Goal: Task Accomplishment & Management: Manage account settings

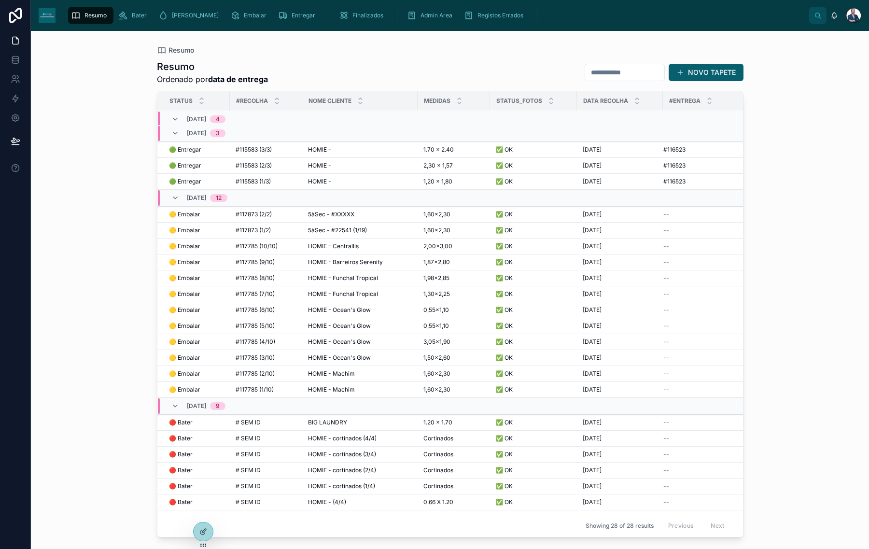
scroll to position [113, 0]
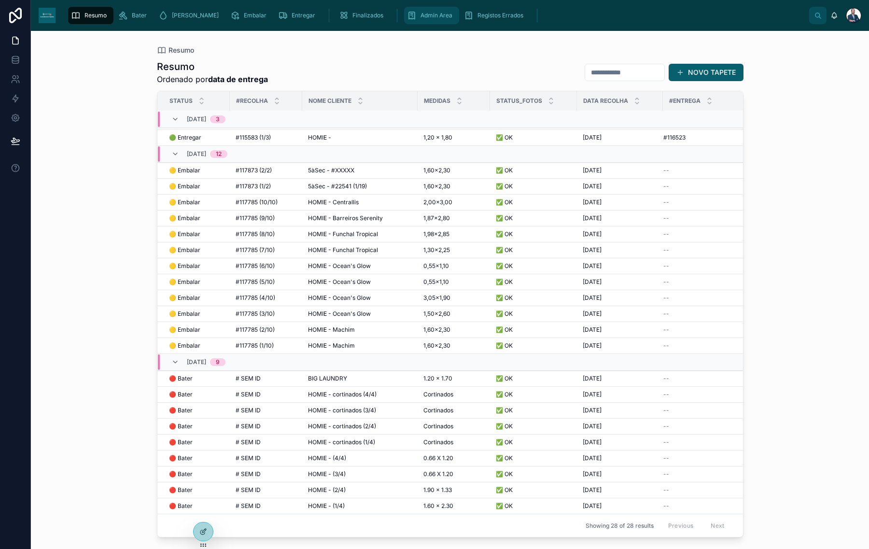
click at [421, 17] on span "Admin Area" at bounding box center [437, 16] width 32 height 8
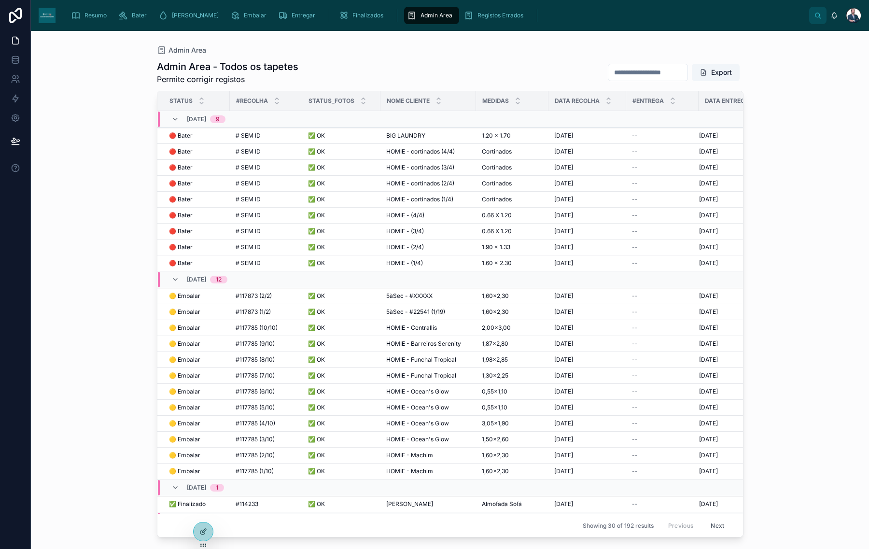
click at [421, 136] on span "BIG LAUNDRY" at bounding box center [405, 136] width 39 height 8
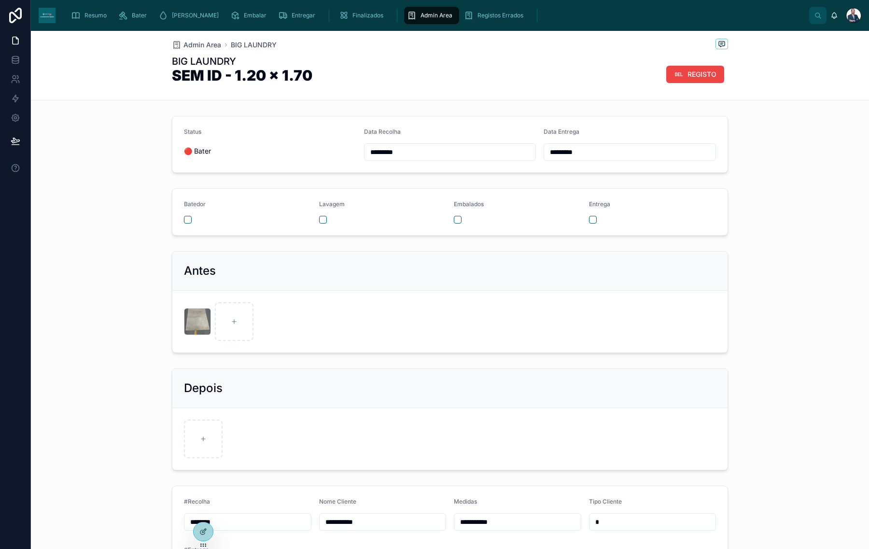
scroll to position [105, 0]
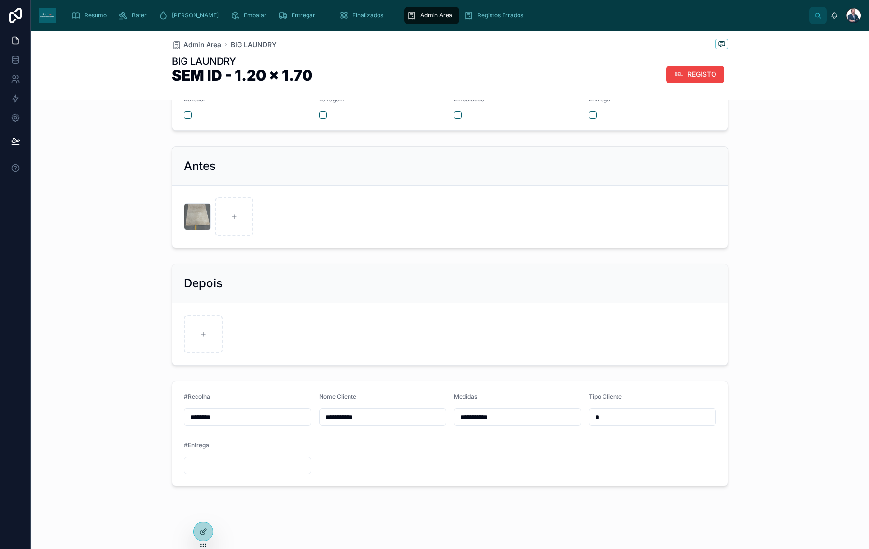
click at [232, 418] on input "********" at bounding box center [247, 418] width 127 height 14
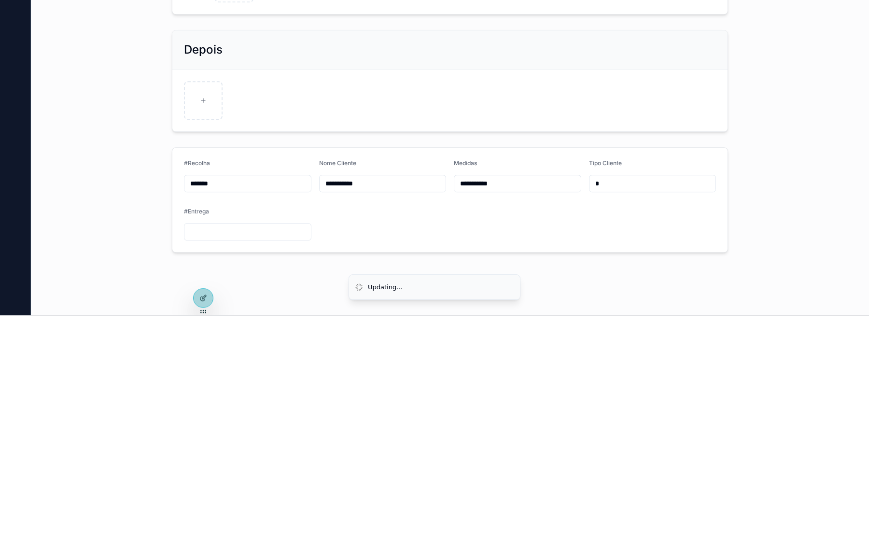
type input "*******"
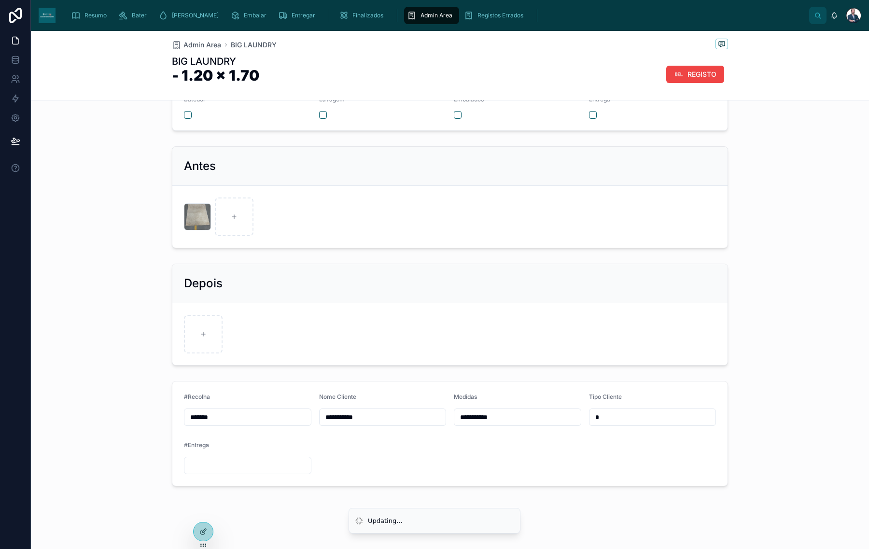
scroll to position [90, 0]
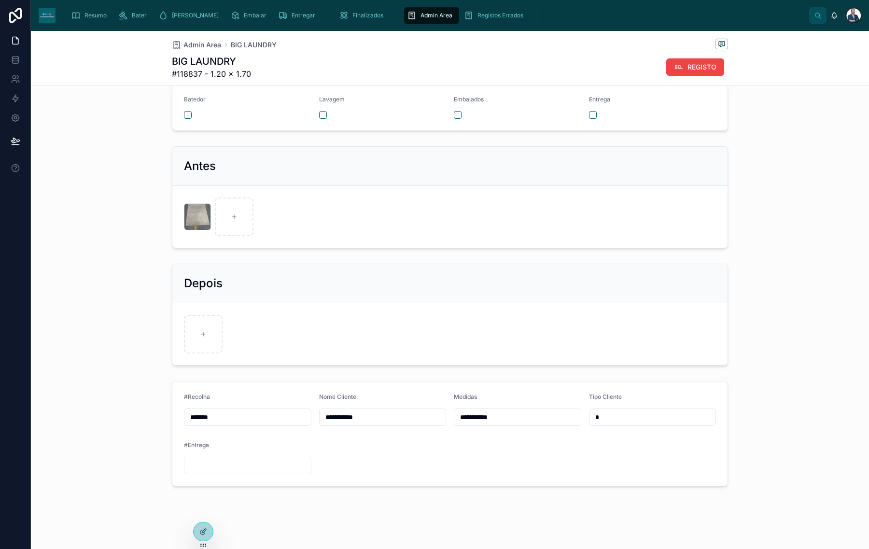
click at [421, 15] on span "Admin Area" at bounding box center [437, 16] width 32 height 8
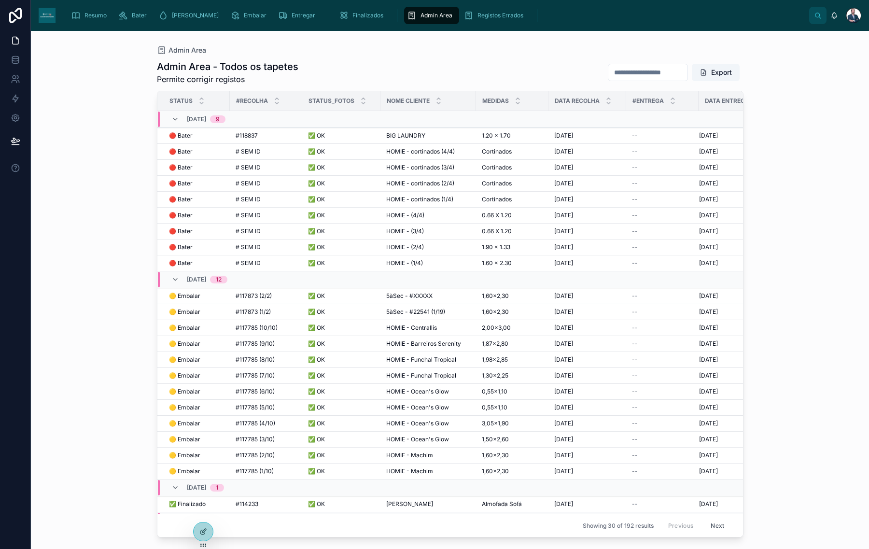
scroll to position [0, 1]
click at [421, 14] on span "Admin Area" at bounding box center [437, 16] width 32 height 8
click at [249, 261] on span "# SEM ID" at bounding box center [246, 263] width 25 height 8
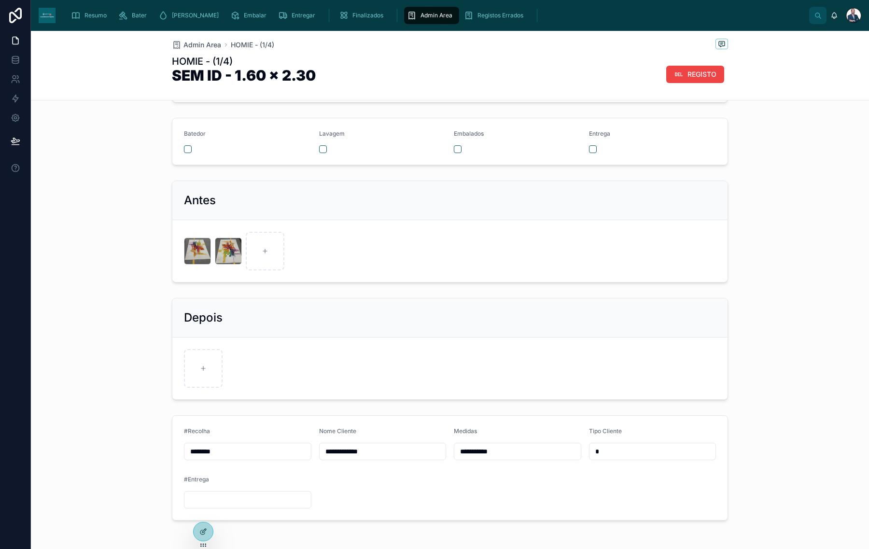
scroll to position [104, 0]
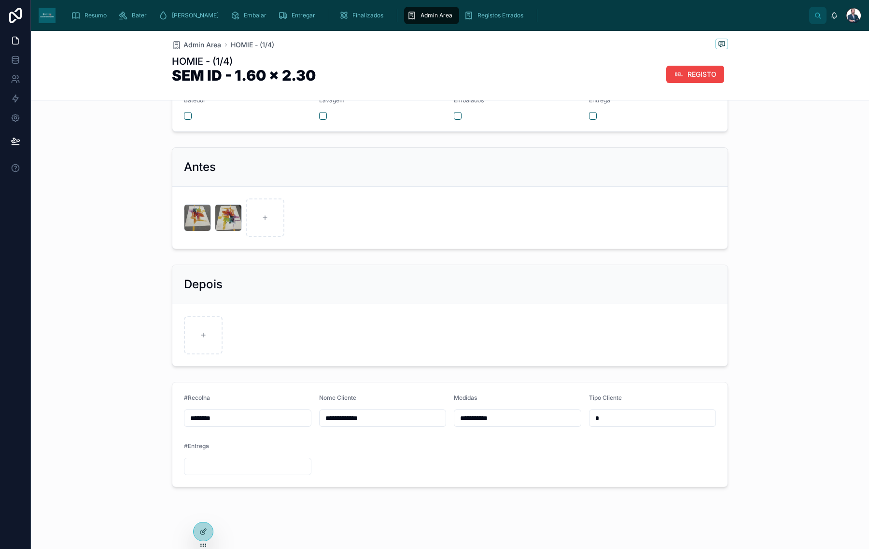
click at [240, 415] on input "********" at bounding box center [247, 418] width 127 height 14
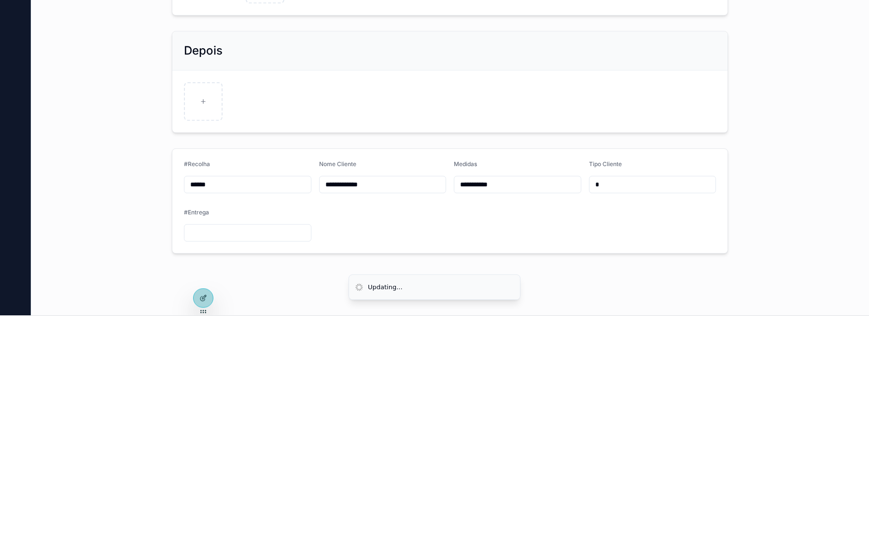
type input "*******"
click at [205, 417] on input "*******" at bounding box center [247, 418] width 127 height 14
click at [202, 415] on input "*******" at bounding box center [247, 418] width 127 height 14
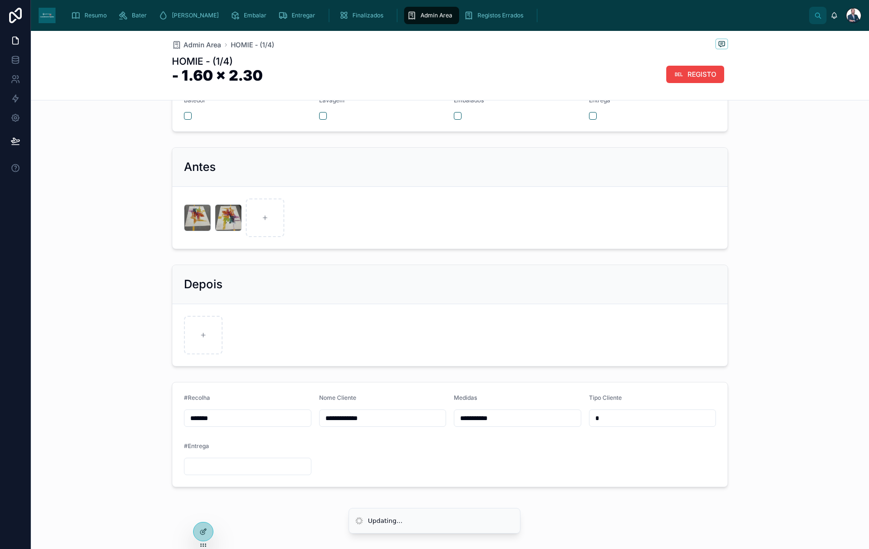
click at [421, 18] on span "Admin Area" at bounding box center [437, 16] width 32 height 8
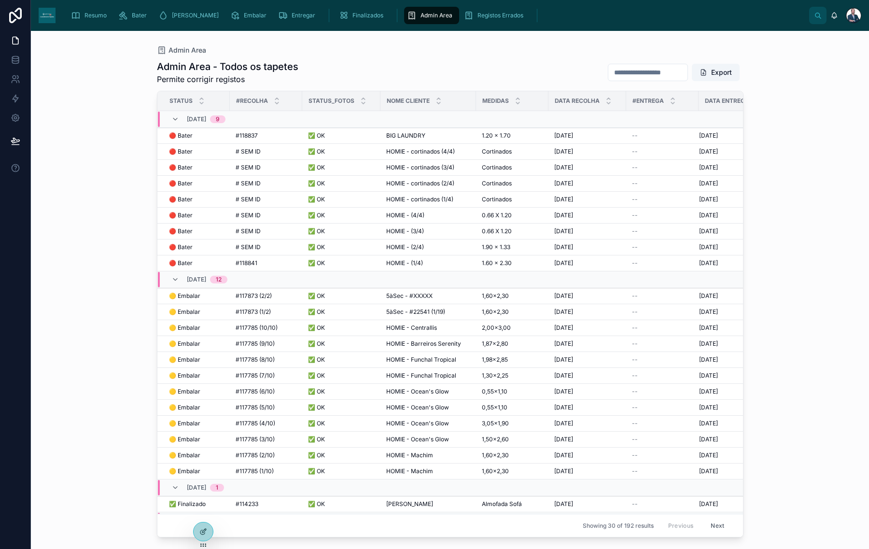
click at [416, 263] on span "HOMIE - (1/4)" at bounding box center [404, 263] width 37 height 8
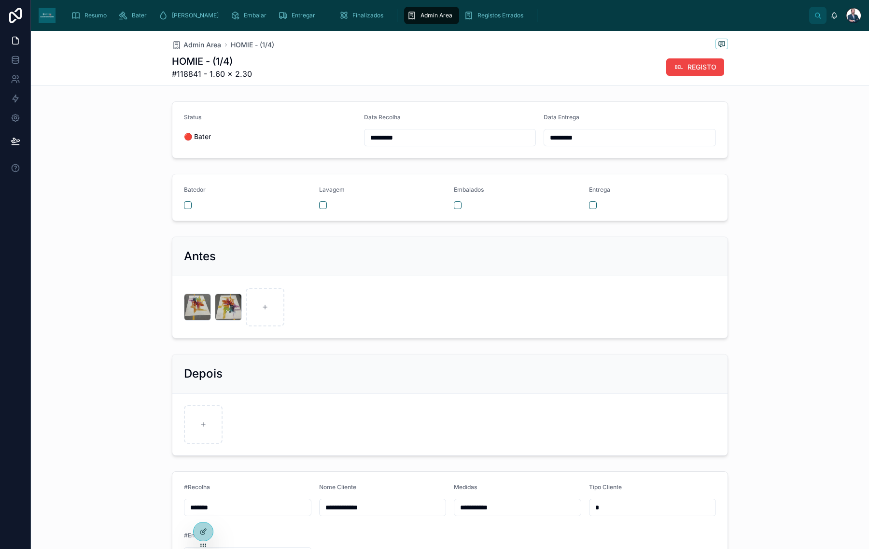
click at [189, 307] on div at bounding box center [197, 307] width 27 height 27
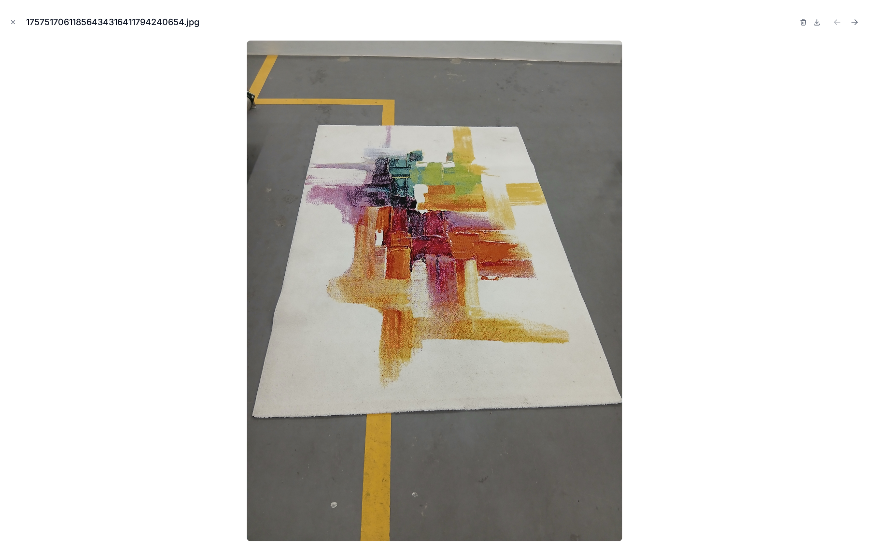
click at [681, 289] on div at bounding box center [435, 291] width 854 height 501
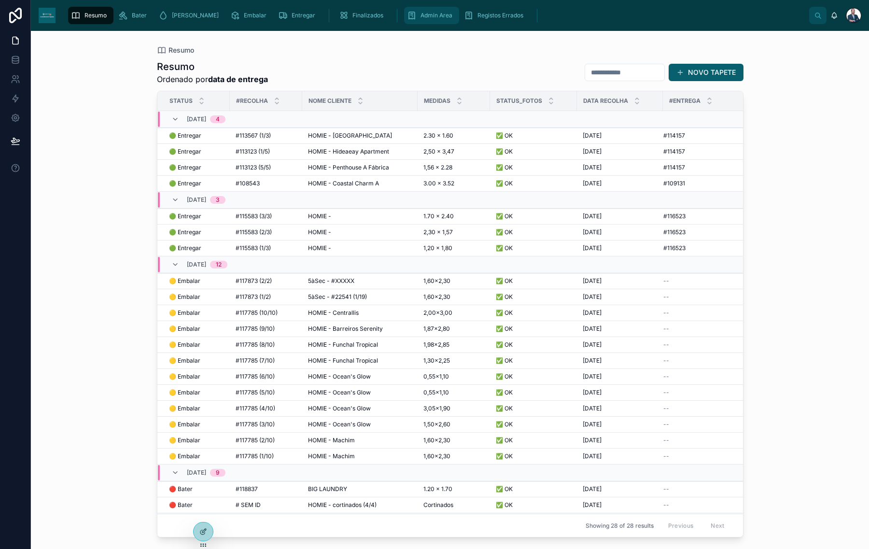
click at [410, 22] on div "Admin Area" at bounding box center [431, 15] width 49 height 15
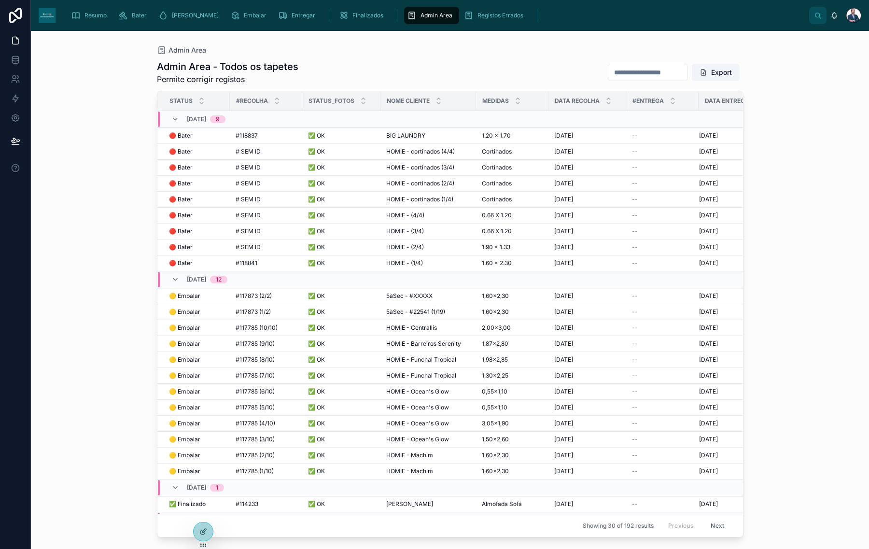
click at [425, 247] on div "HOMIE - (2/4) HOMIE - (2/4)" at bounding box center [428, 247] width 84 height 8
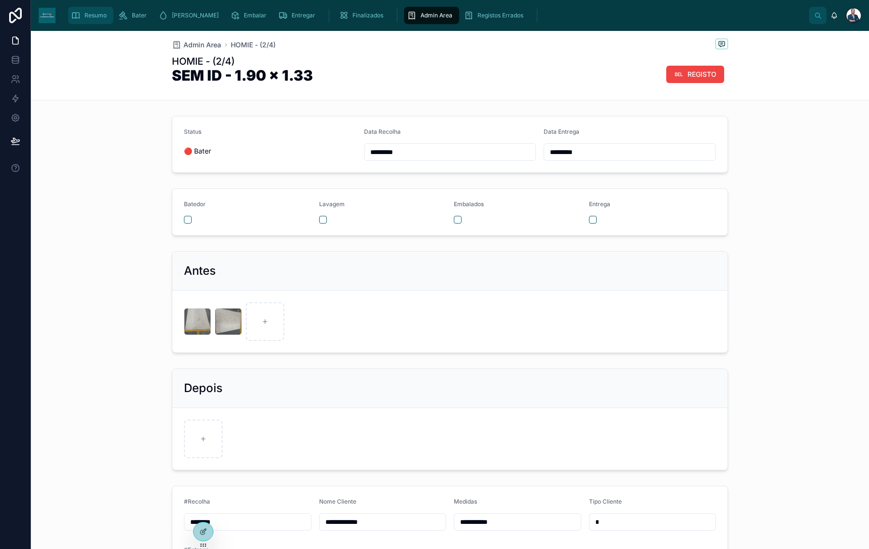
click at [97, 15] on span "Resumo" at bounding box center [96, 16] width 22 height 8
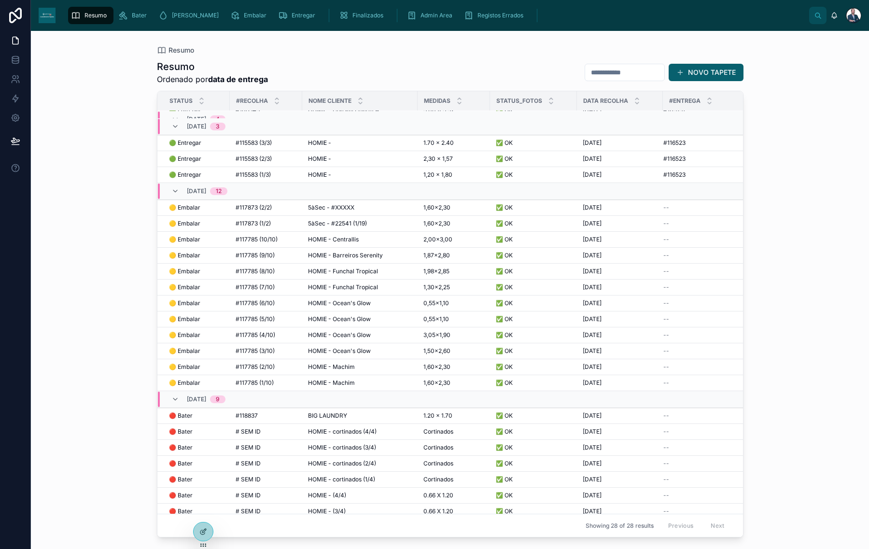
scroll to position [113, 0]
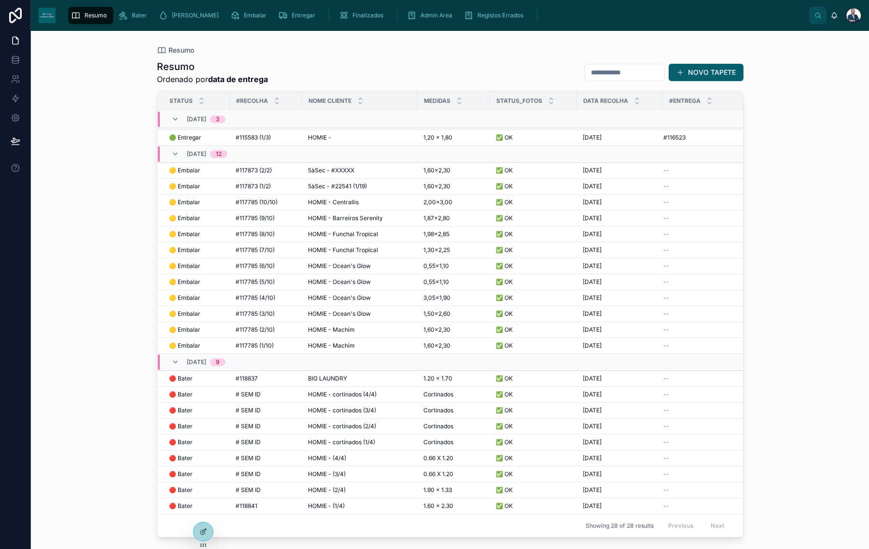
click at [447, 486] on span "1.90 x 1.33" at bounding box center [438, 490] width 28 height 8
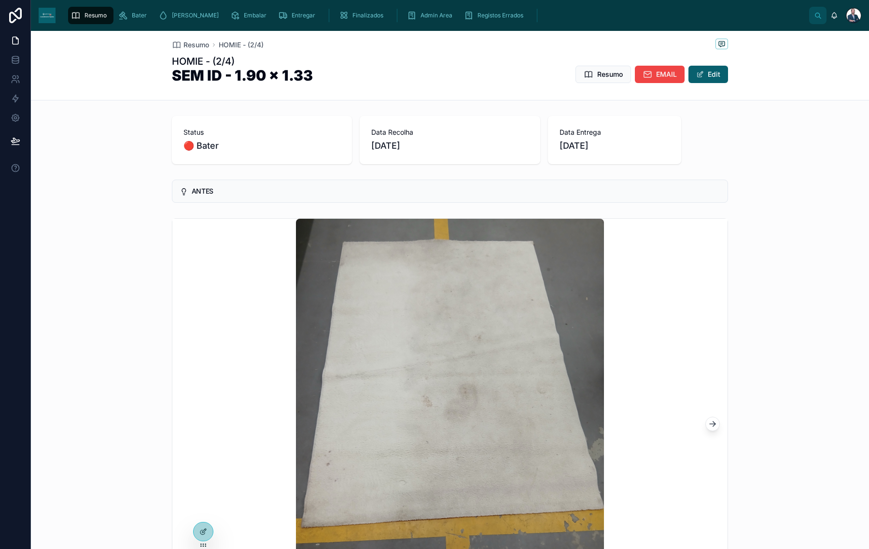
click at [191, 49] on span "Resumo" at bounding box center [197, 45] width 26 height 10
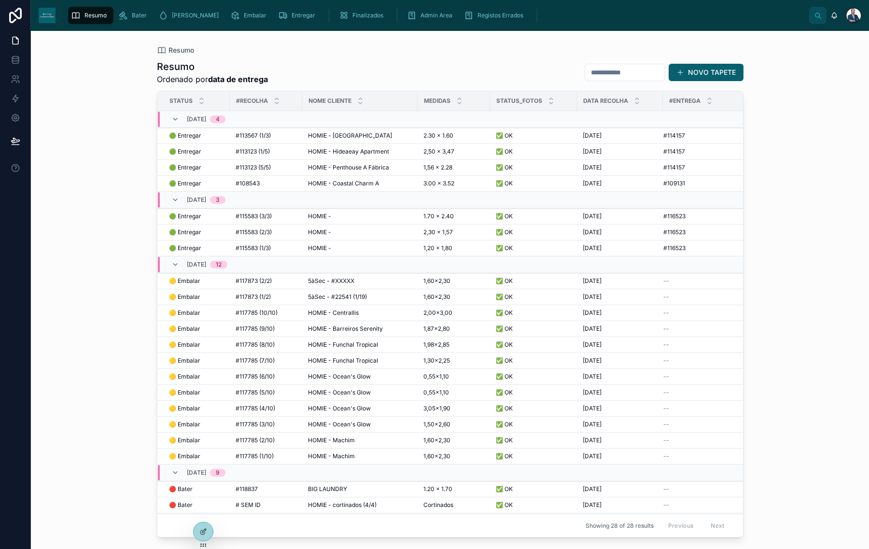
scroll to position [113, 0]
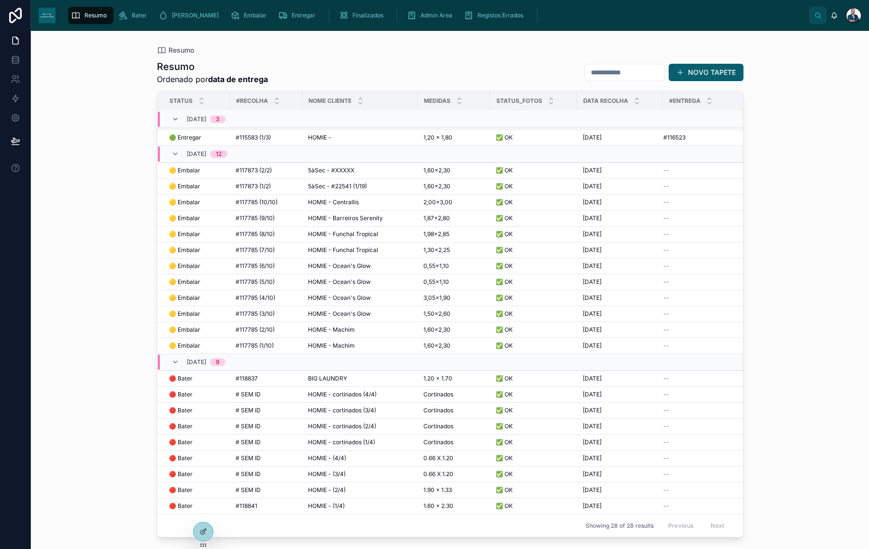
click at [369, 470] on div "HOMIE - (3/4) HOMIE - (3/4)" at bounding box center [360, 474] width 104 height 8
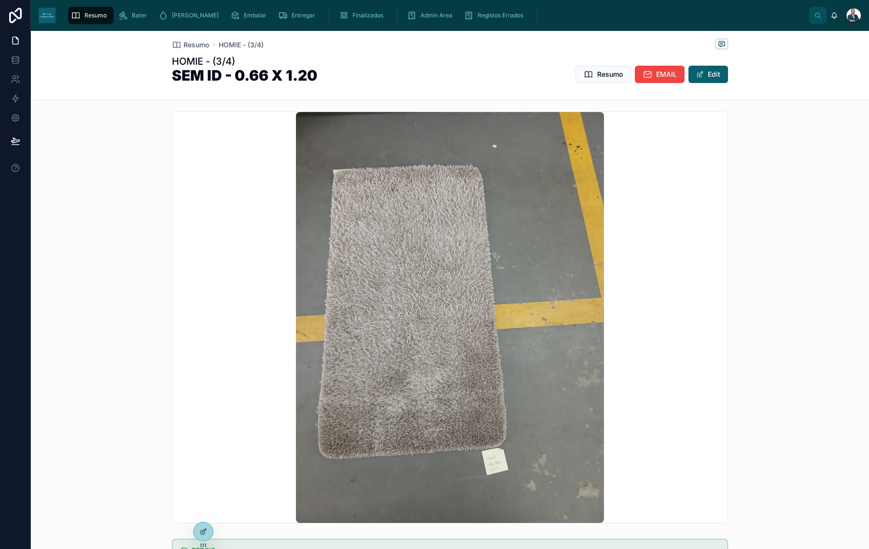
scroll to position [87, 0]
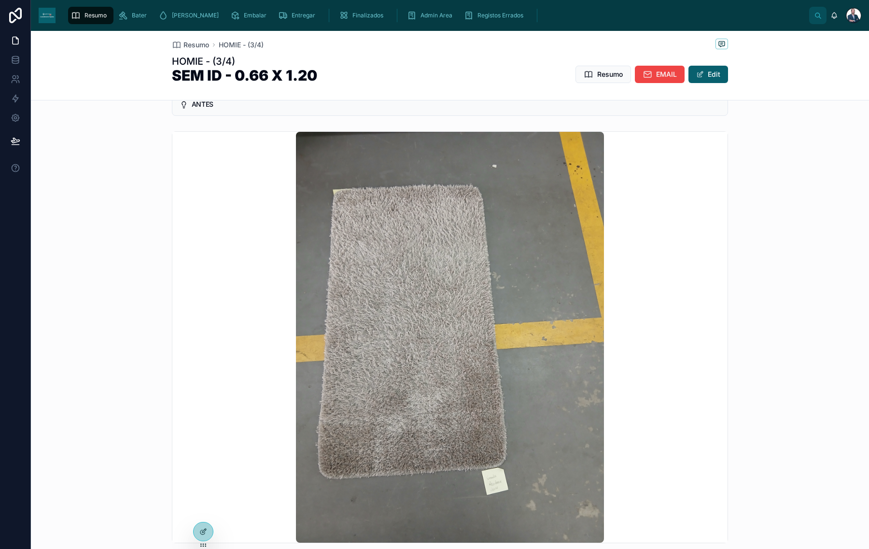
click at [197, 44] on span "Resumo" at bounding box center [197, 45] width 26 height 10
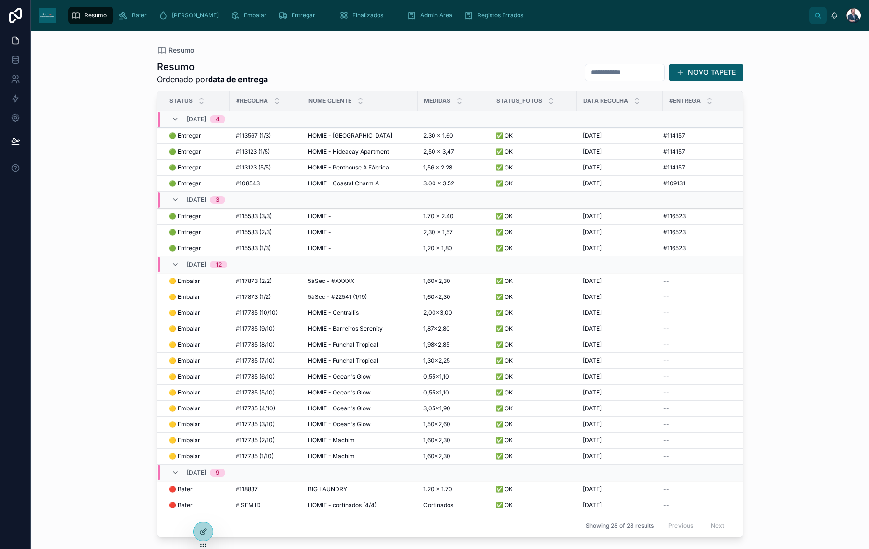
scroll to position [107, 0]
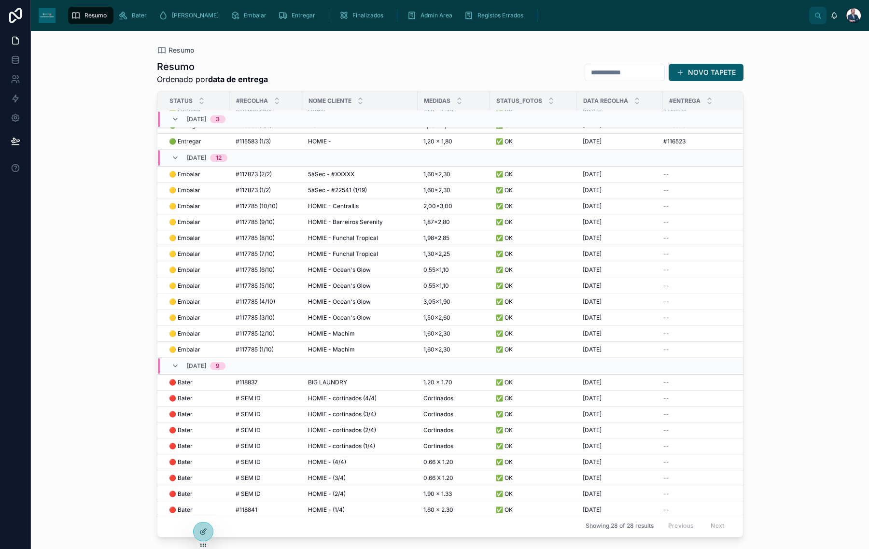
click at [371, 458] on div "HOMIE - (4/4) HOMIE - (4/4)" at bounding box center [360, 462] width 104 height 8
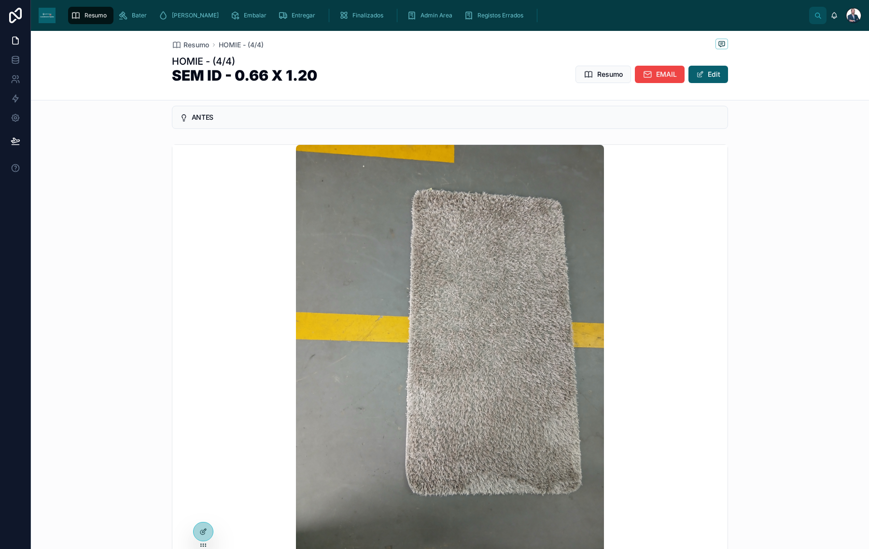
scroll to position [102, 0]
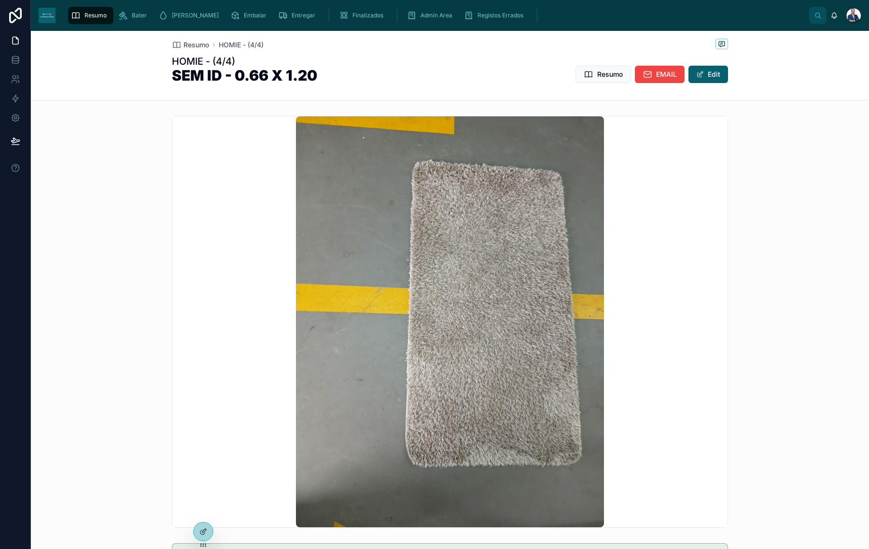
click at [198, 49] on span "Resumo" at bounding box center [197, 45] width 26 height 10
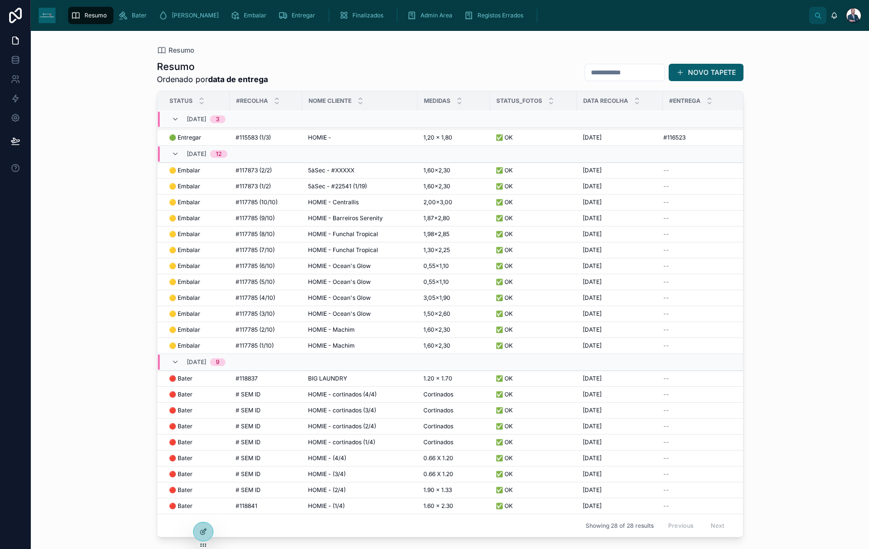
scroll to position [111, 0]
click at [382, 439] on div "HOMIE - cortinados (1/4) HOMIE - cortinados (1/4)" at bounding box center [360, 443] width 104 height 8
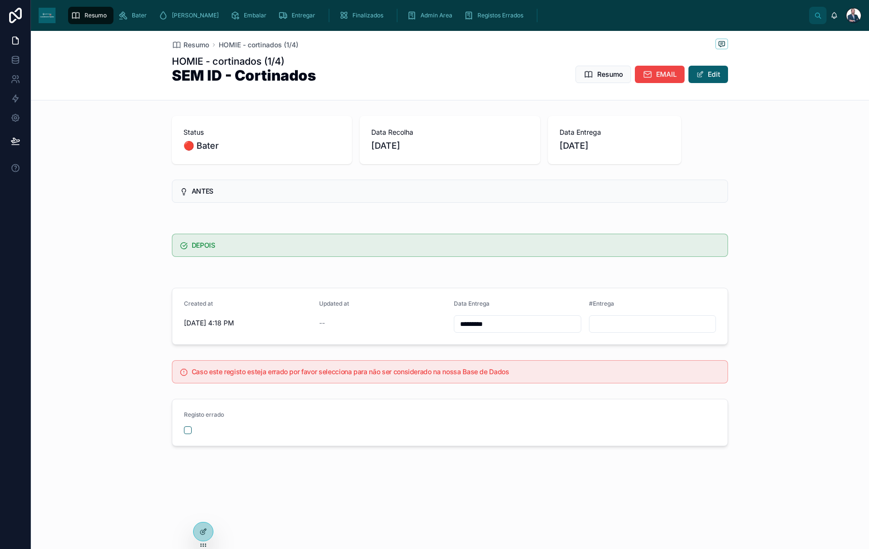
click at [207, 44] on span "Resumo" at bounding box center [197, 45] width 26 height 10
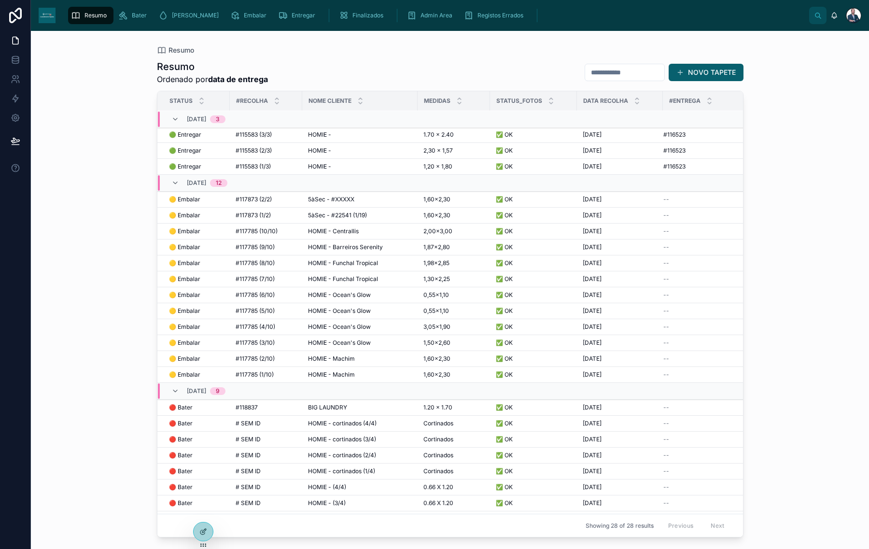
scroll to position [113, 0]
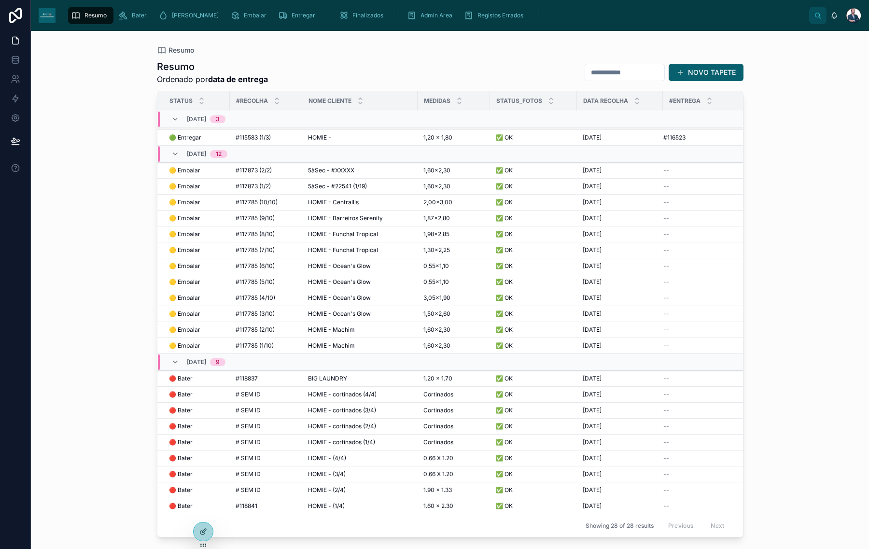
click at [273, 486] on div "# SEM ID # SEM ID" at bounding box center [266, 490] width 61 height 8
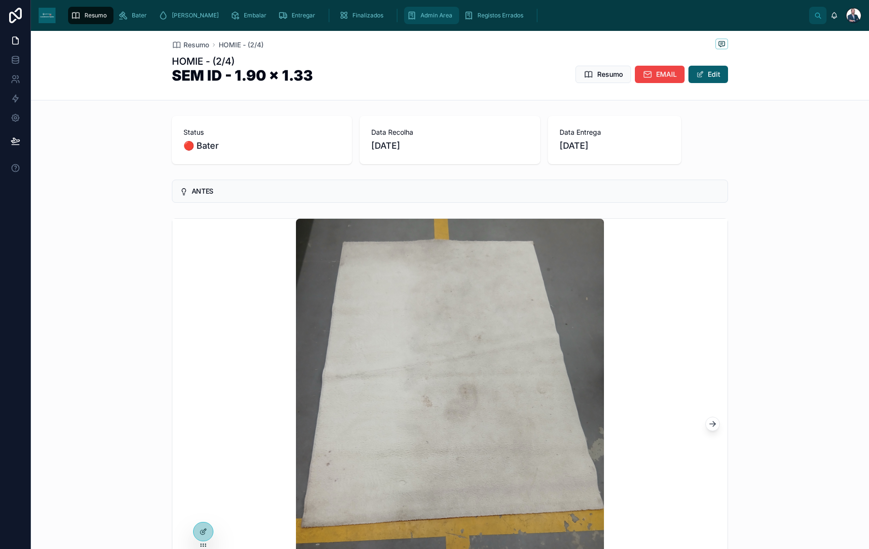
click at [421, 17] on span "Admin Area" at bounding box center [437, 16] width 32 height 8
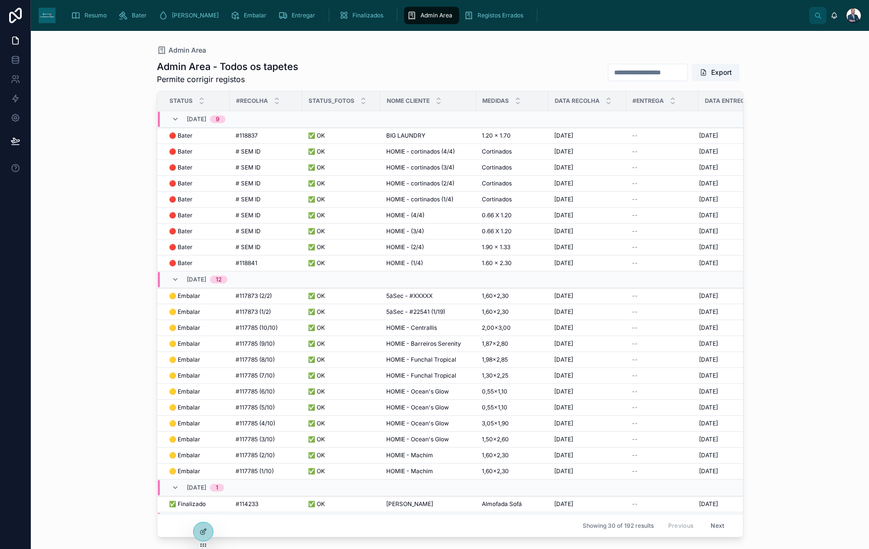
click at [259, 246] on span "# SEM ID" at bounding box center [248, 247] width 25 height 8
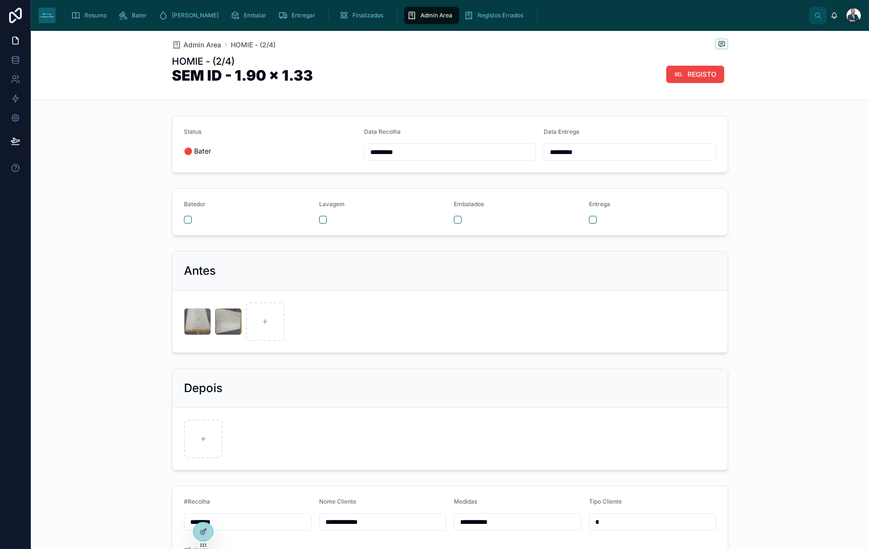
click at [256, 522] on input "********" at bounding box center [247, 522] width 127 height 14
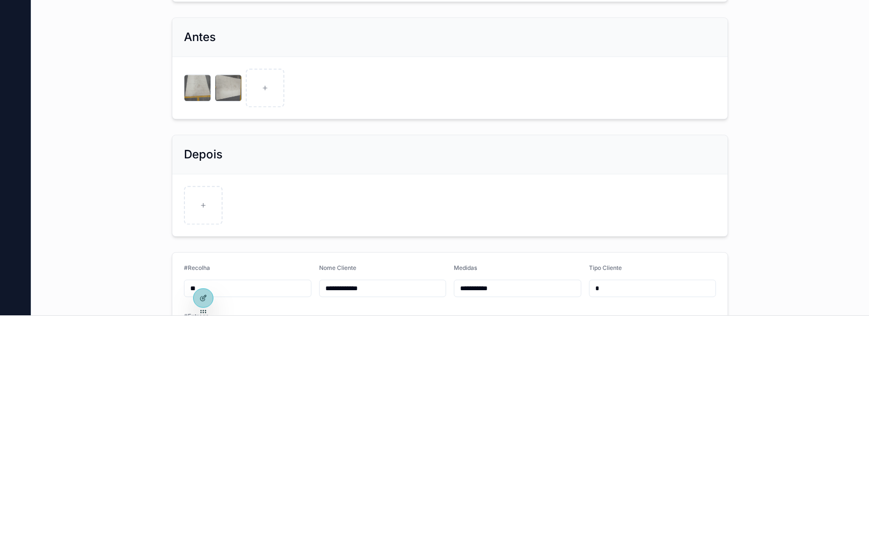
type input "*"
click at [270, 521] on input "text" at bounding box center [247, 522] width 127 height 14
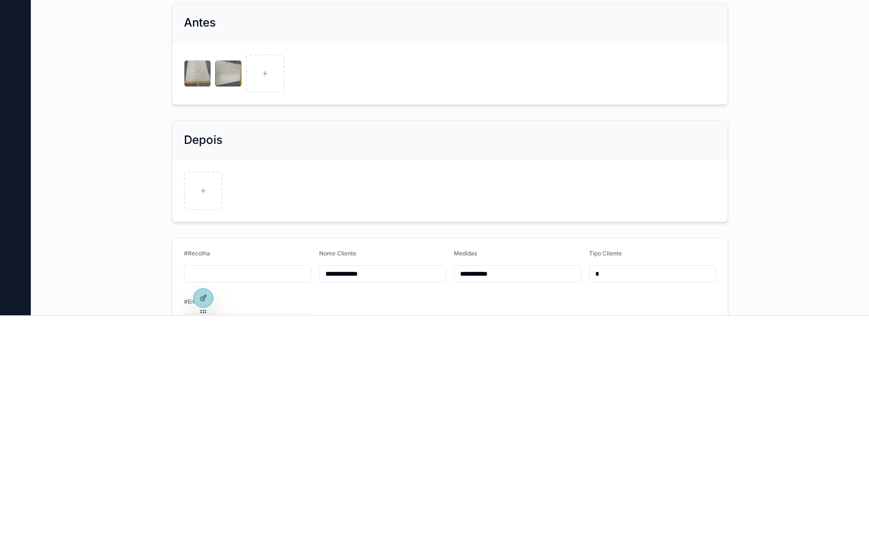
click at [240, 509] on input "text" at bounding box center [247, 508] width 127 height 14
click at [216, 509] on input "text" at bounding box center [247, 508] width 127 height 14
click at [207, 509] on input "text" at bounding box center [247, 508] width 127 height 14
click at [204, 510] on input "text" at bounding box center [247, 508] width 127 height 14
click at [203, 508] on input "text" at bounding box center [247, 508] width 127 height 14
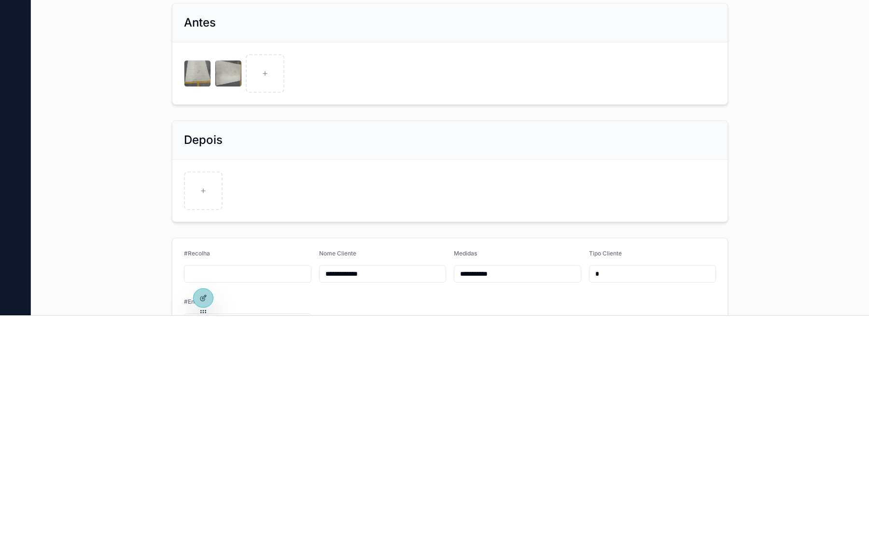
click at [205, 510] on input "text" at bounding box center [247, 508] width 127 height 14
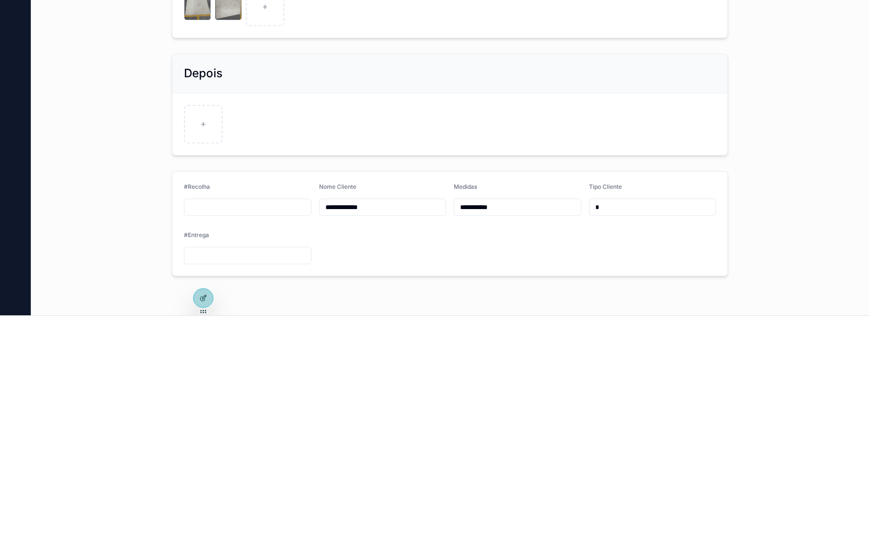
scroll to position [68, 0]
click at [242, 437] on input "text" at bounding box center [247, 440] width 127 height 14
type input "*******"
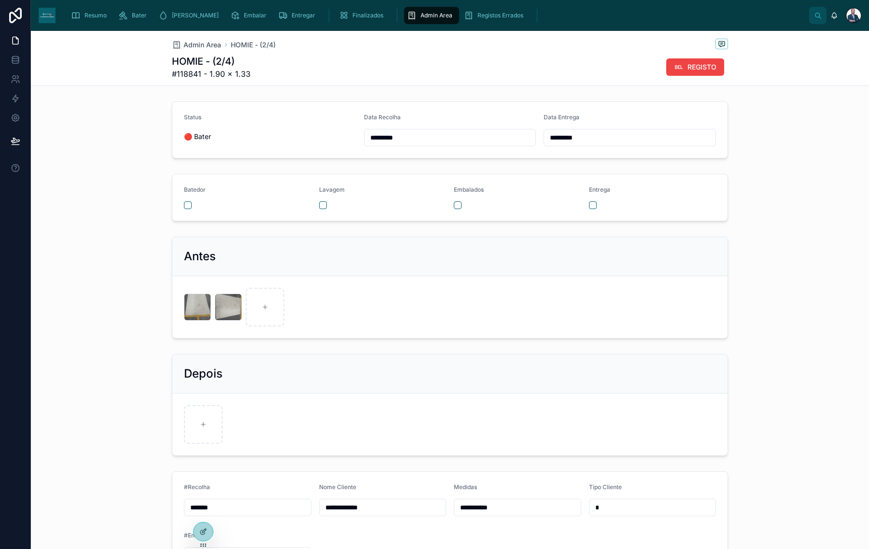
click at [421, 15] on span "Admin Area" at bounding box center [437, 16] width 32 height 8
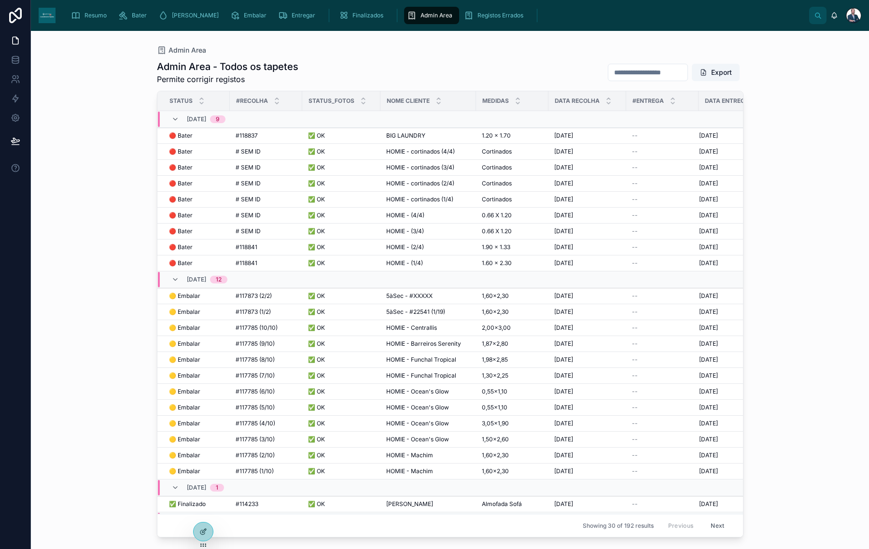
click at [410, 229] on span "HOMIE - (3/4)" at bounding box center [405, 231] width 38 height 8
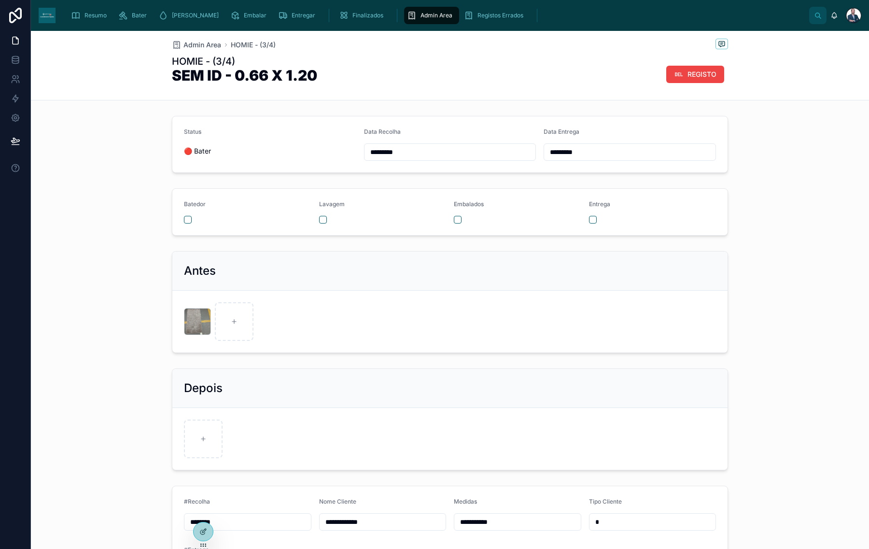
scroll to position [105, 0]
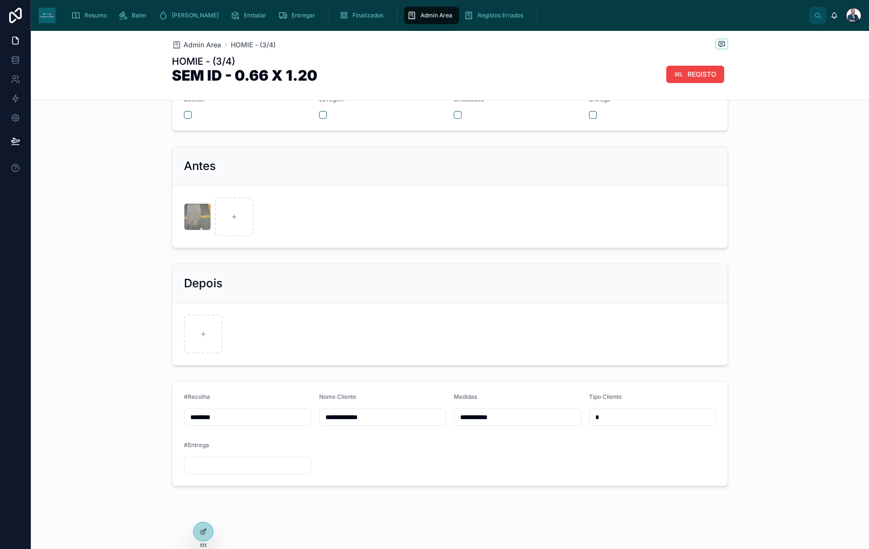
click at [254, 415] on input "********" at bounding box center [247, 418] width 127 height 14
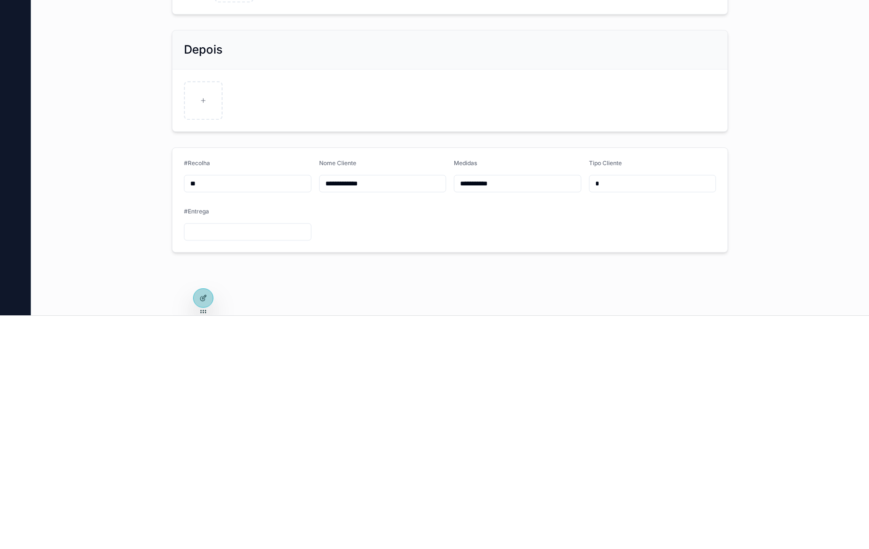
type input "*"
click at [262, 414] on input "text" at bounding box center [247, 418] width 127 height 14
type input "*******"
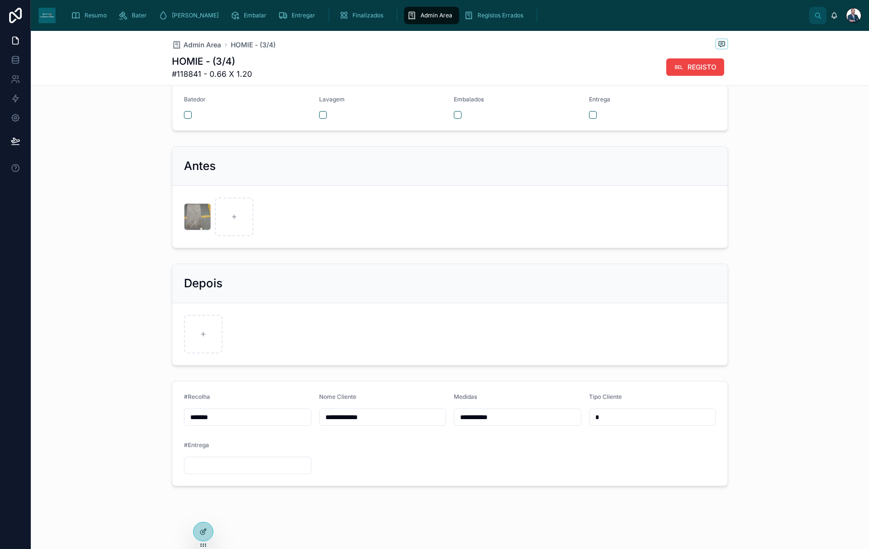
click at [421, 14] on span "Admin Area" at bounding box center [437, 16] width 32 height 8
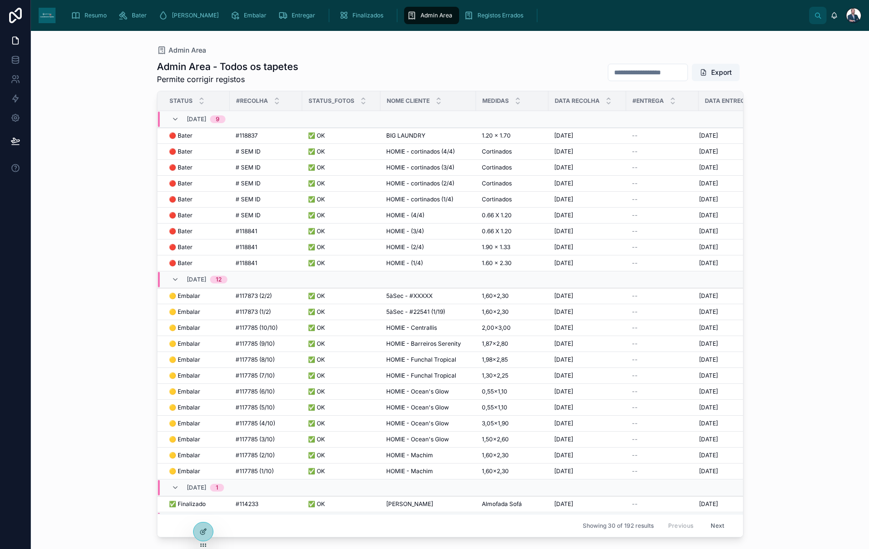
click at [420, 214] on span "HOMIE - (4/4)" at bounding box center [405, 216] width 38 height 8
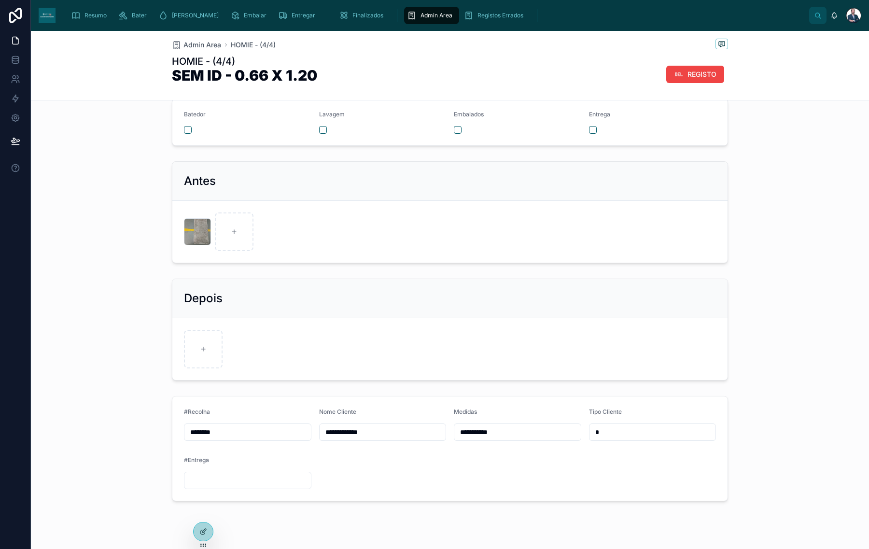
scroll to position [105, 0]
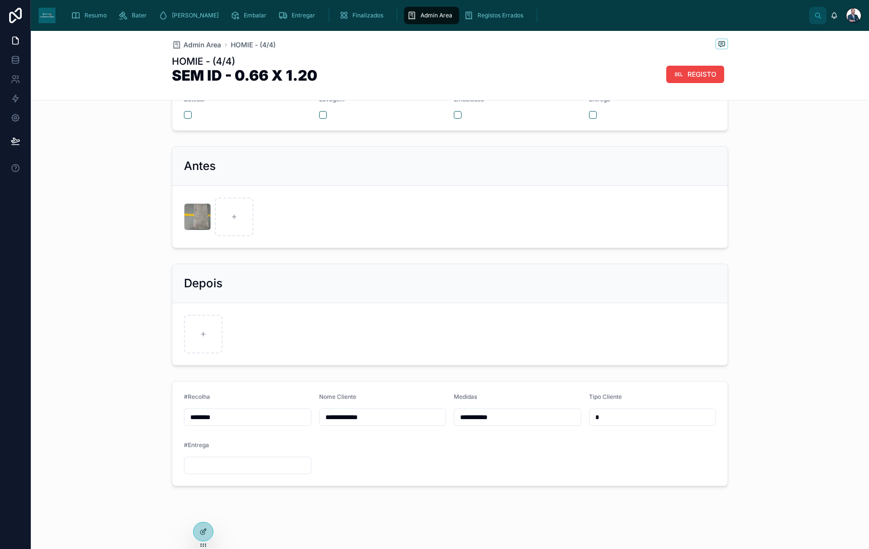
click at [257, 415] on input "********" at bounding box center [247, 418] width 127 height 14
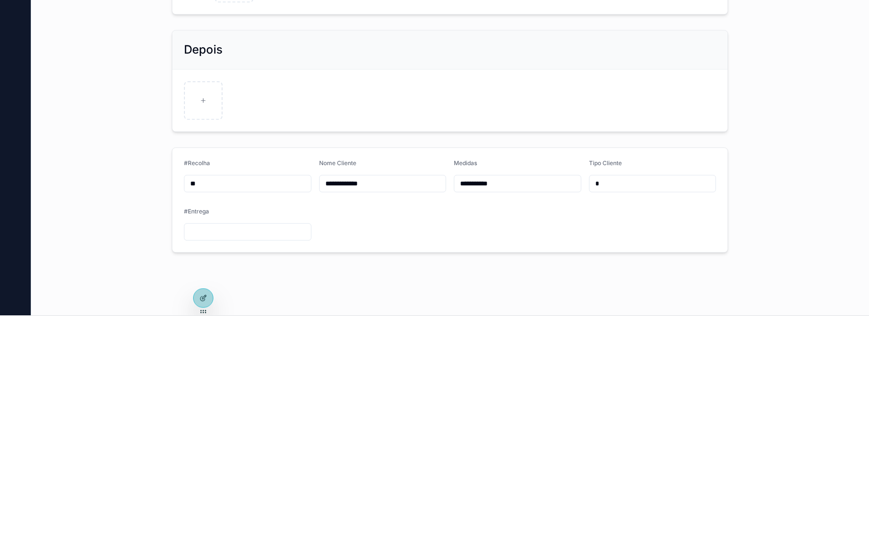
type input "*"
click at [243, 418] on input "text" at bounding box center [247, 418] width 127 height 14
type input "*******"
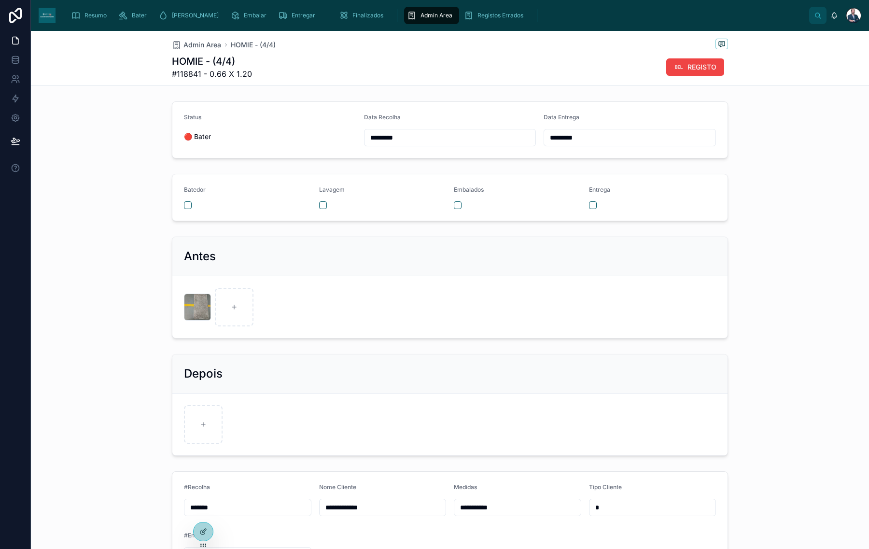
click at [421, 14] on span "Admin Area" at bounding box center [437, 16] width 32 height 8
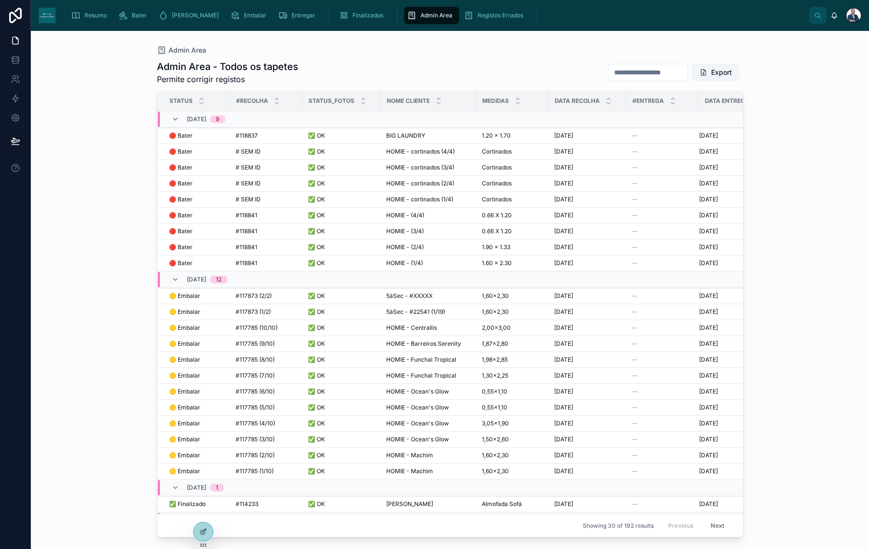
click at [444, 198] on span "HOMIE - cortinados (1/4)" at bounding box center [419, 200] width 67 height 8
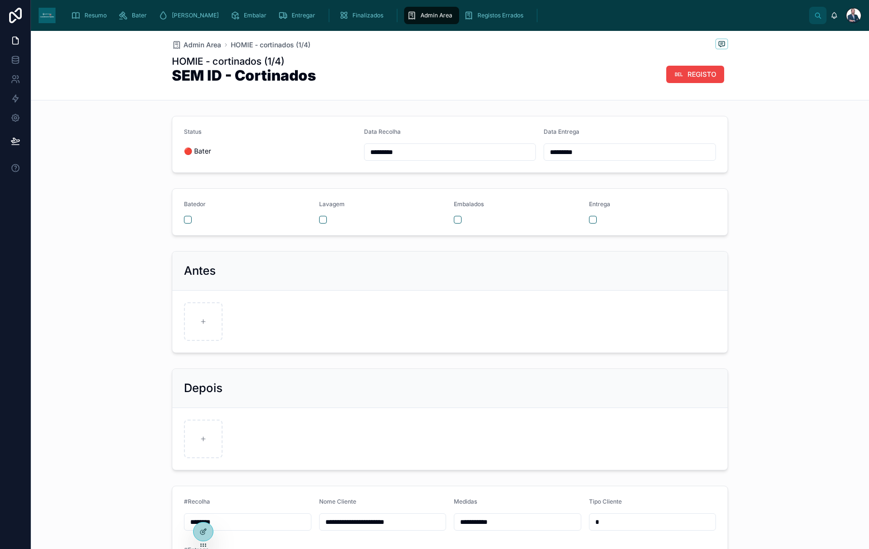
scroll to position [105, 0]
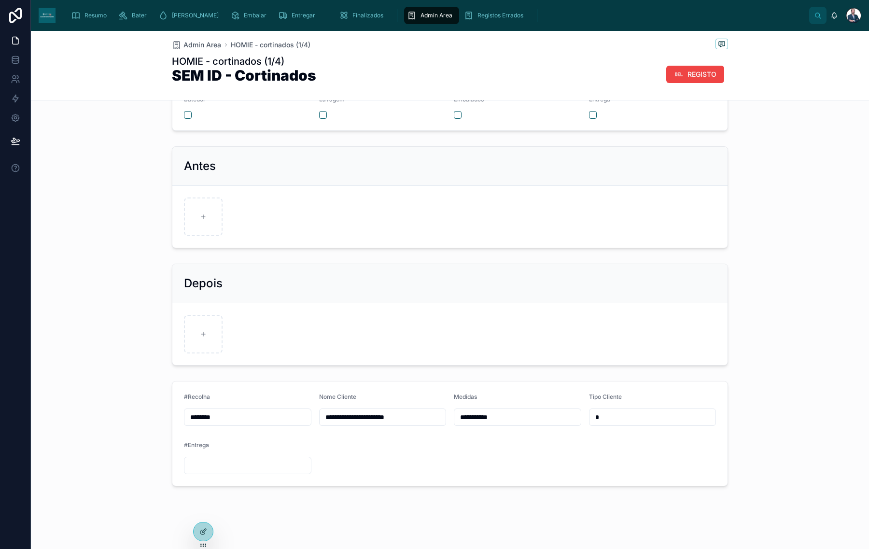
click at [289, 418] on input "********" at bounding box center [247, 418] width 127 height 14
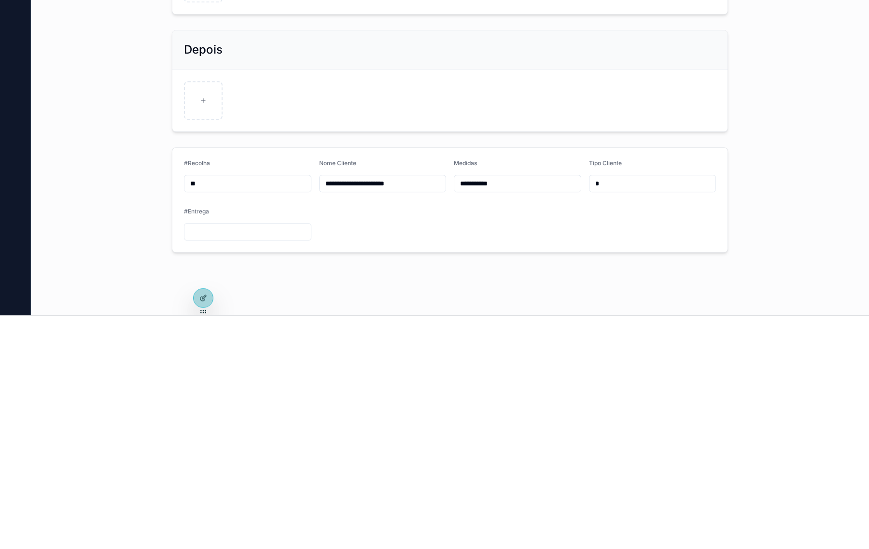
type input "*"
click at [275, 414] on input "text" at bounding box center [247, 415] width 127 height 14
type input "*******"
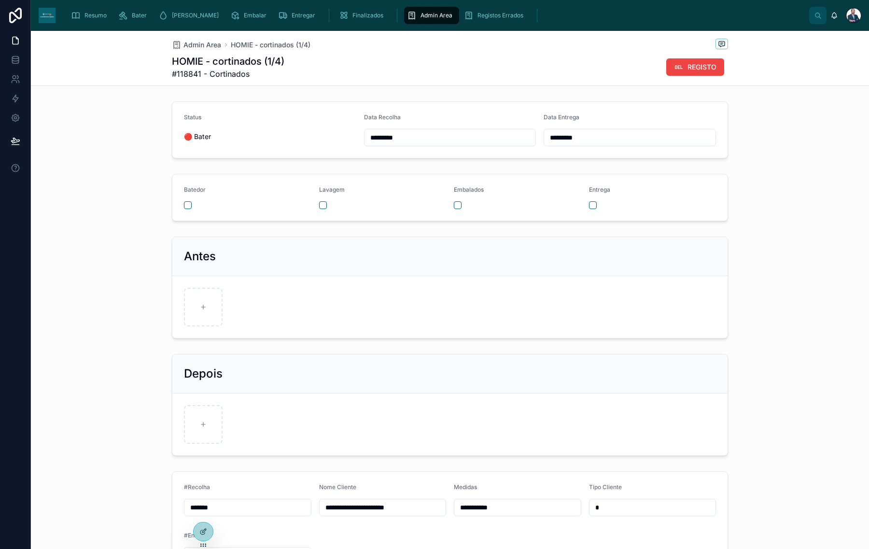
click at [421, 18] on span "Admin Area" at bounding box center [437, 16] width 32 height 8
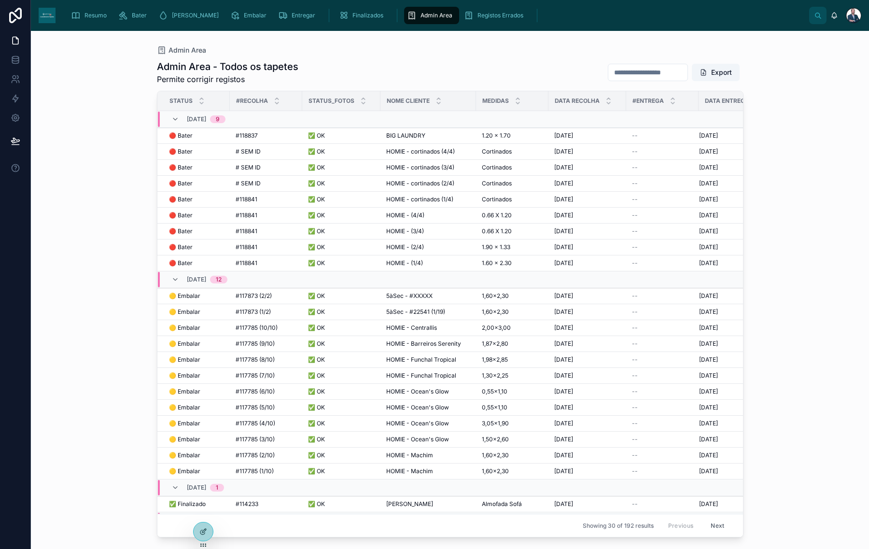
click at [444, 185] on span "HOMIE - cortinados (2/4)" at bounding box center [420, 184] width 68 height 8
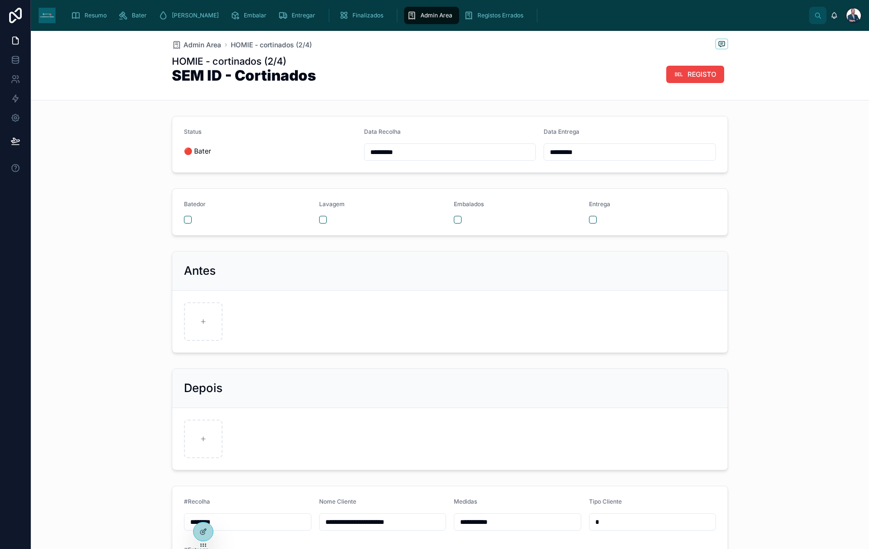
scroll to position [105, 0]
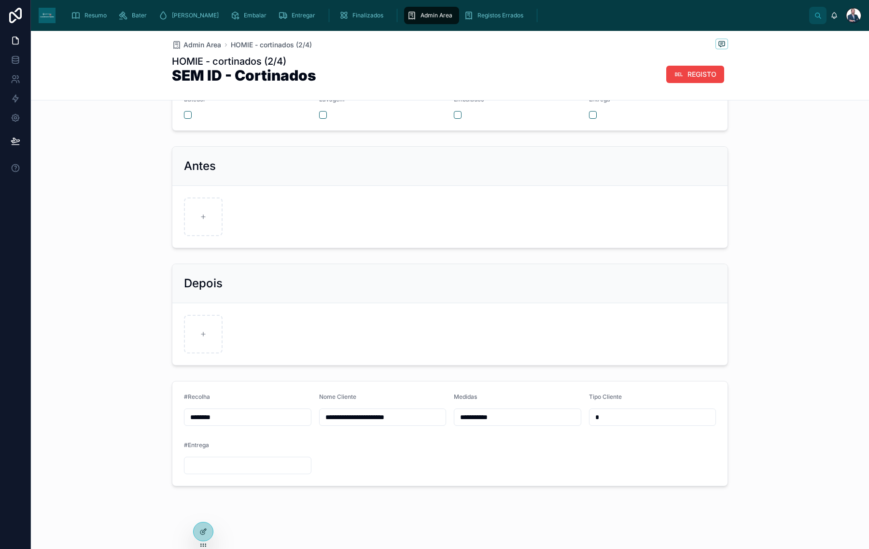
click at [283, 418] on input "********" at bounding box center [247, 418] width 127 height 14
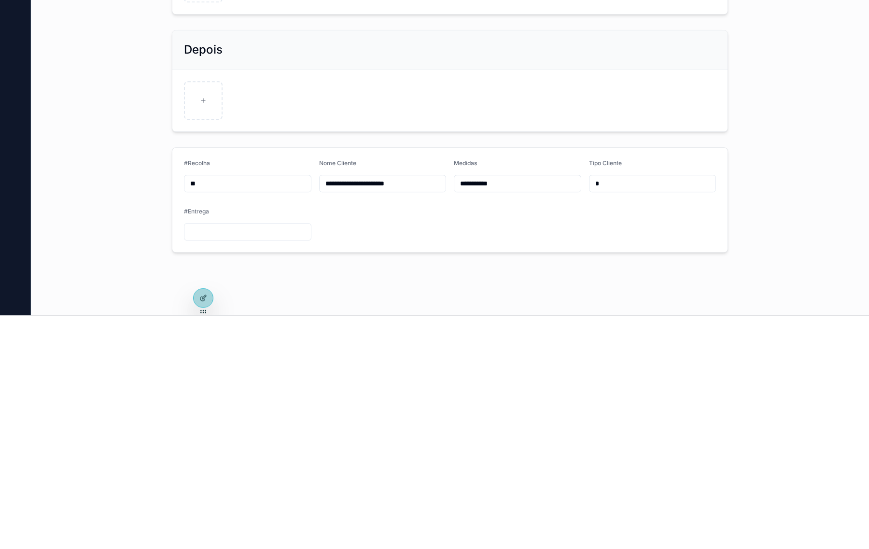
type input "*"
click at [267, 416] on input "text" at bounding box center [247, 418] width 127 height 14
type input "*******"
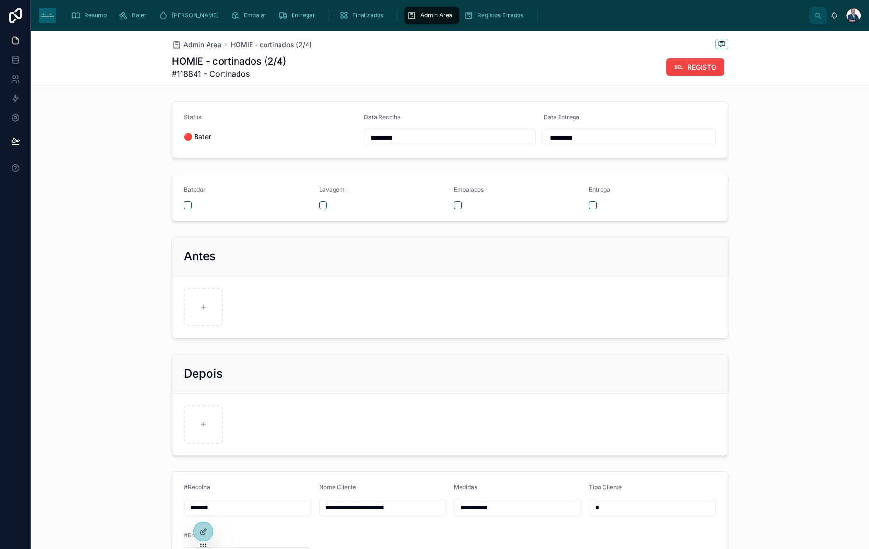
click at [421, 18] on span "Admin Area" at bounding box center [437, 16] width 32 height 8
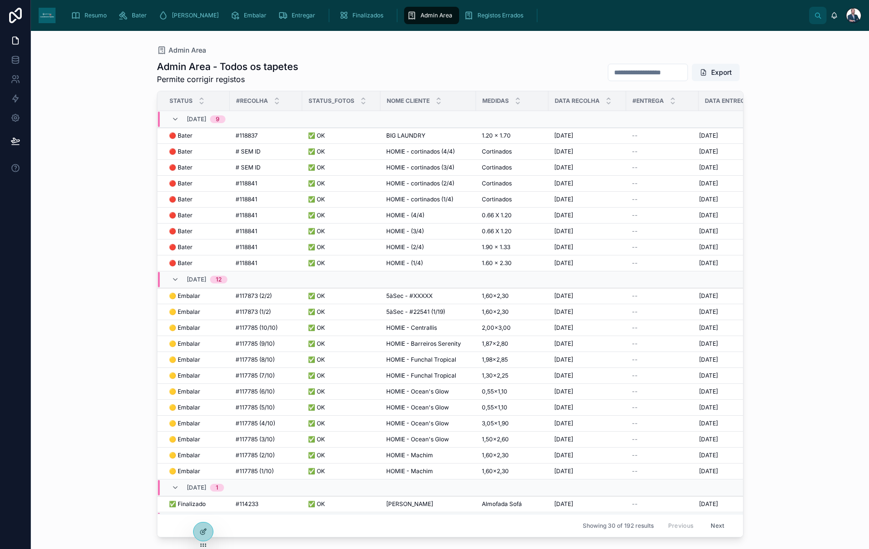
click at [441, 167] on span "HOMIE - cortinados (3/4)" at bounding box center [420, 168] width 68 height 8
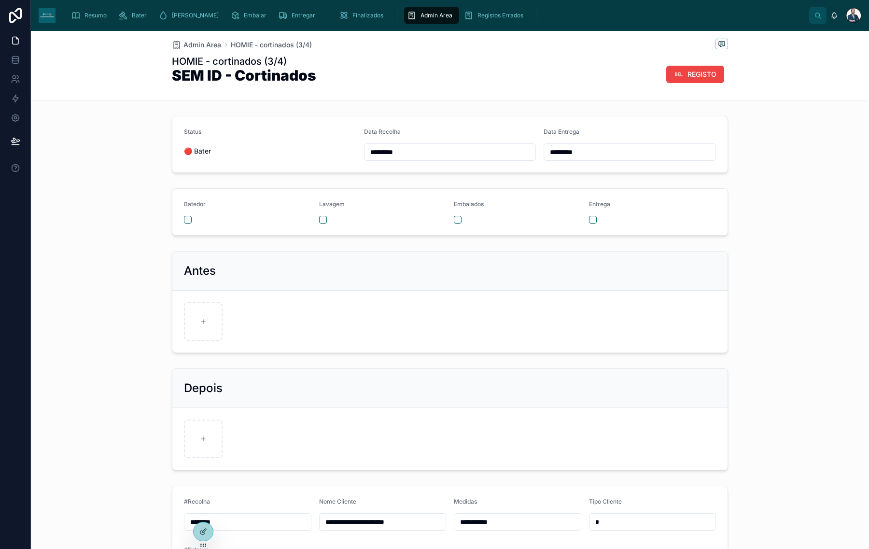
scroll to position [105, 0]
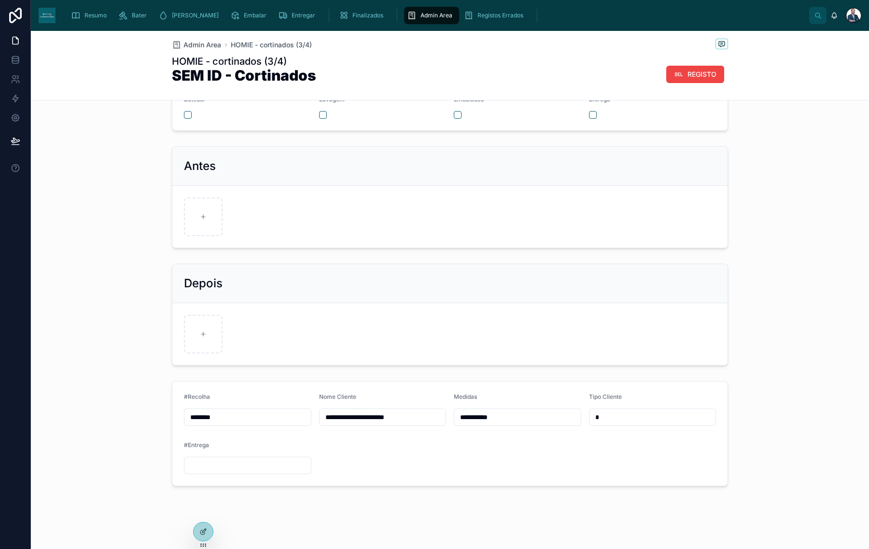
click at [252, 416] on input "********" at bounding box center [247, 418] width 127 height 14
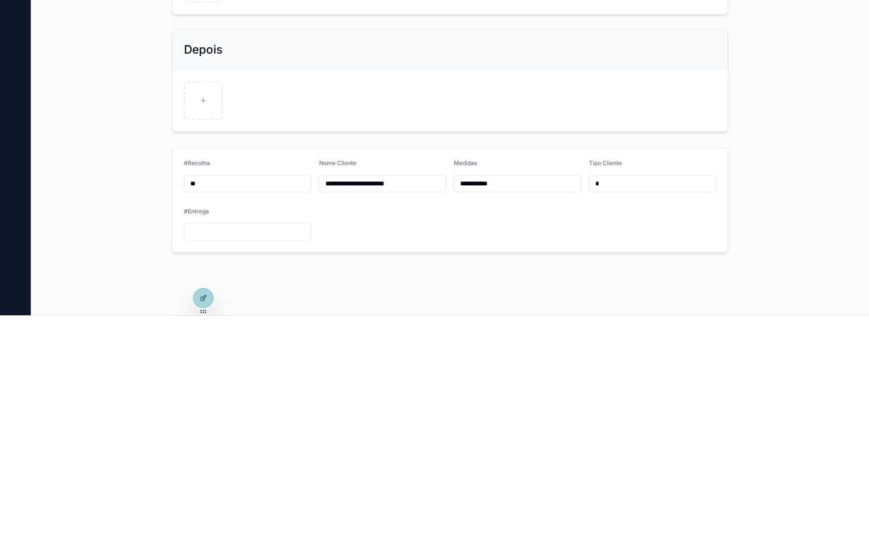
type input "*"
click at [276, 416] on input "text" at bounding box center [247, 418] width 127 height 14
type input "*******"
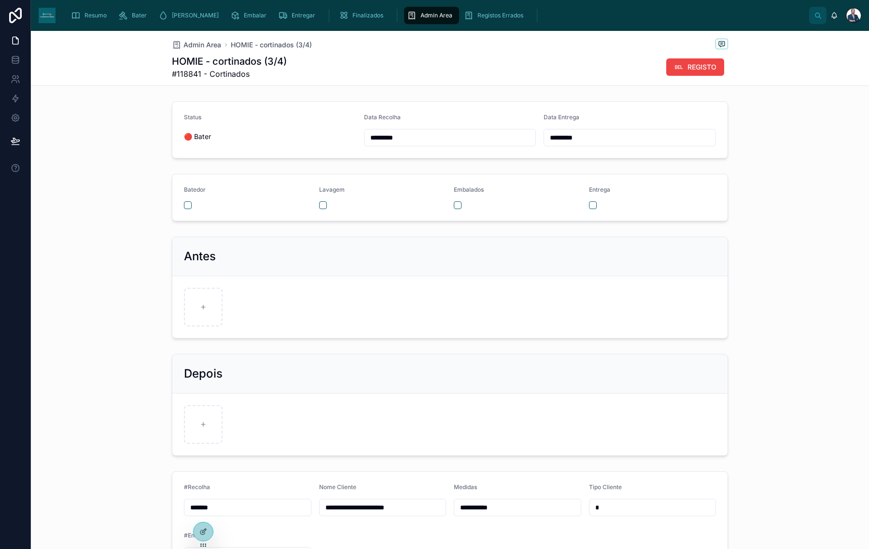
click at [421, 15] on span "Admin Area" at bounding box center [437, 16] width 32 height 8
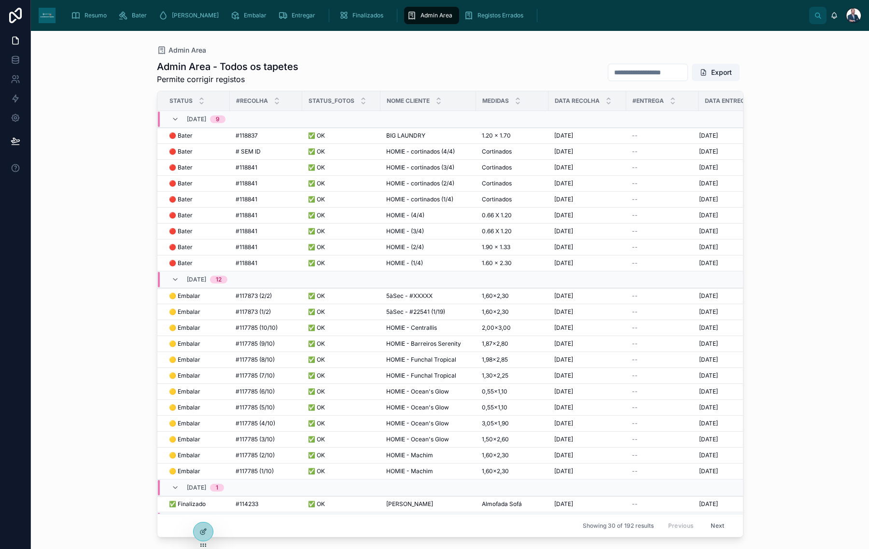
click at [434, 151] on span "HOMIE - cortinados (4/4)" at bounding box center [420, 152] width 69 height 8
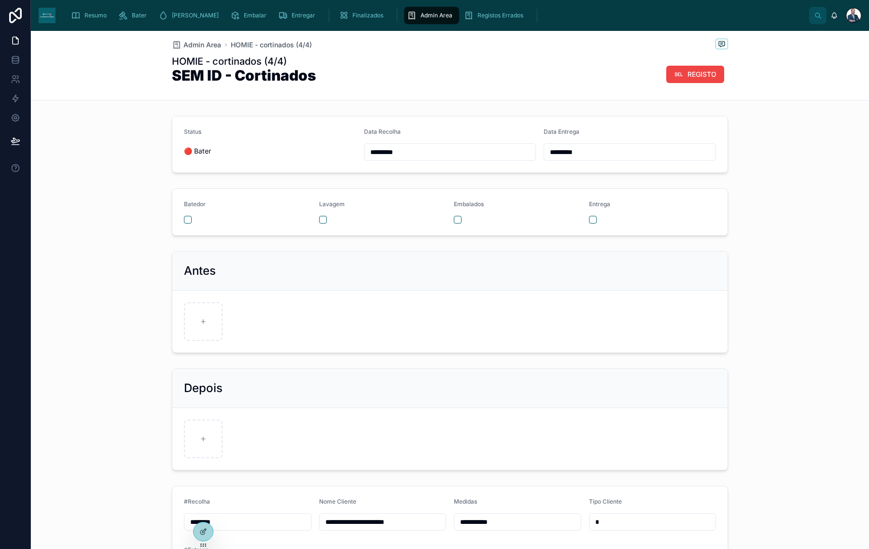
scroll to position [105, 0]
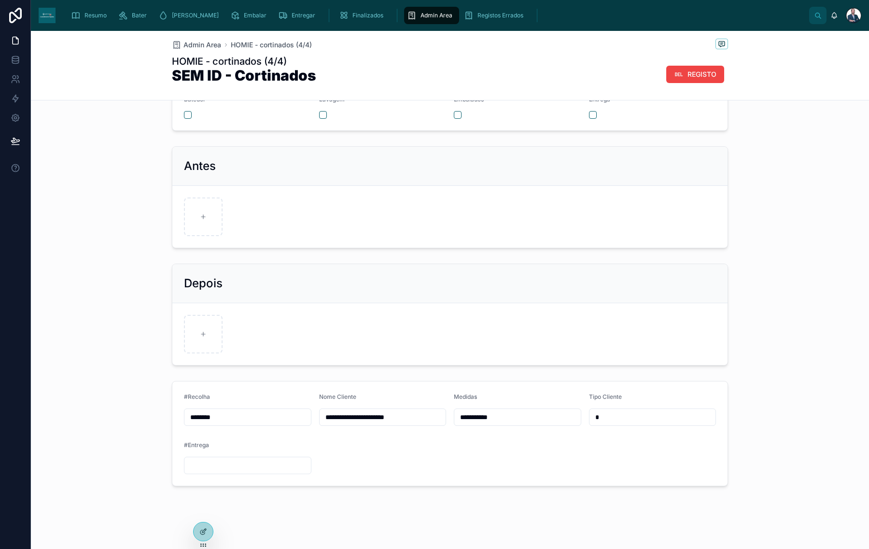
click at [257, 415] on input "********" at bounding box center [247, 418] width 127 height 14
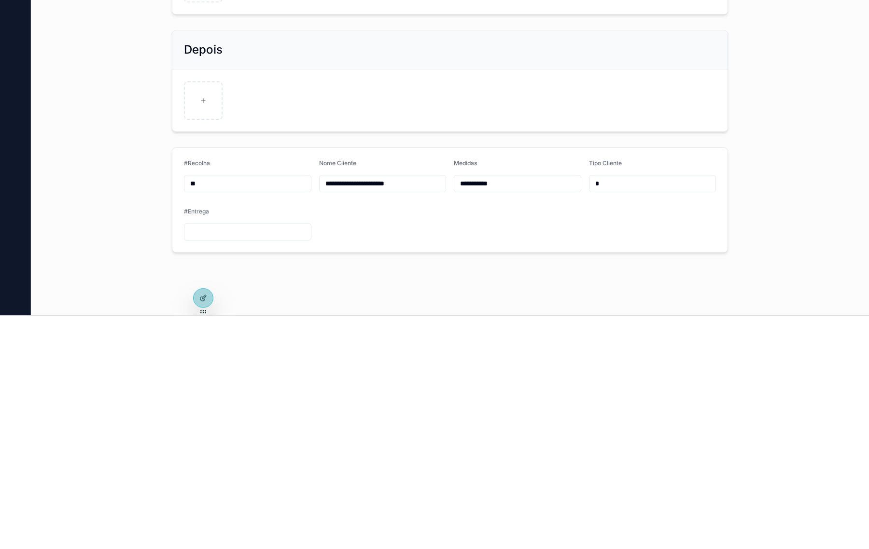
type input "*"
click at [259, 418] on input "text" at bounding box center [247, 418] width 127 height 14
type input "*******"
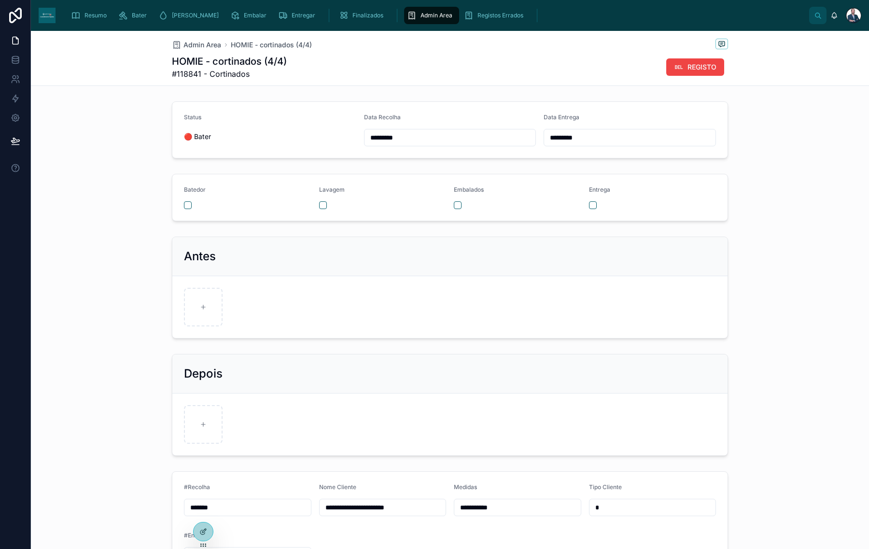
click at [421, 18] on span "Admin Area" at bounding box center [437, 16] width 32 height 8
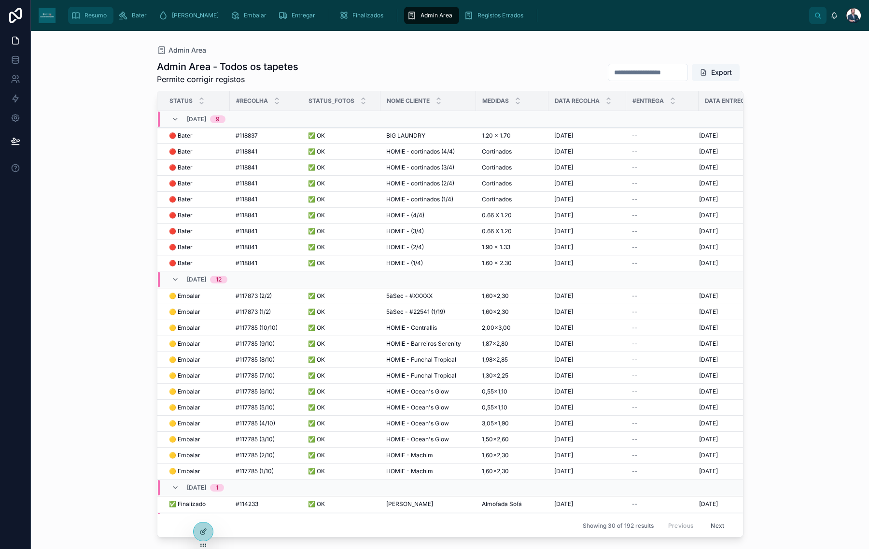
click at [107, 14] on div "Resumo" at bounding box center [91, 15] width 40 height 15
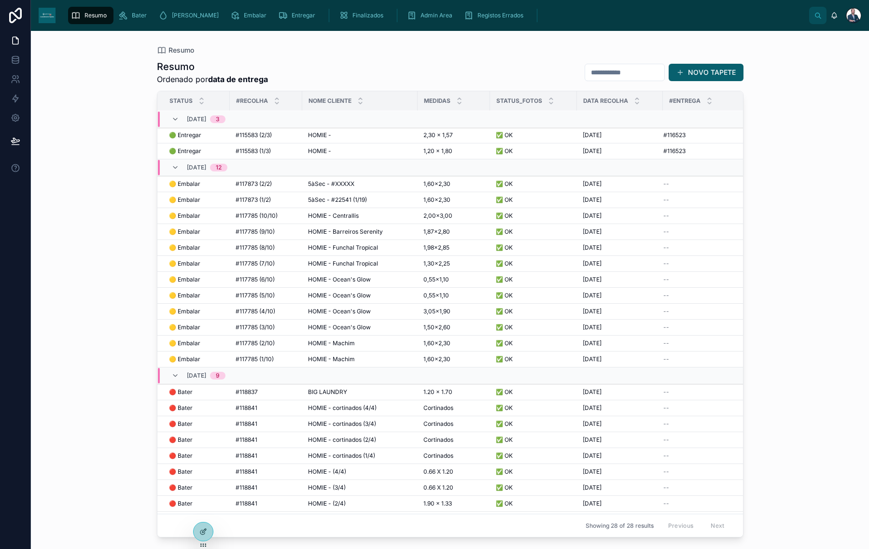
scroll to position [113, 0]
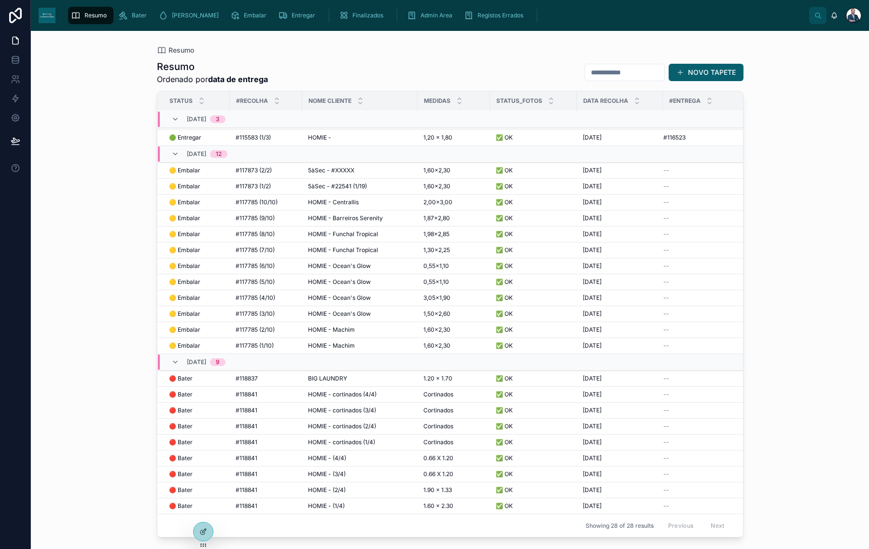
click at [17, 17] on icon at bounding box center [15, 15] width 13 height 15
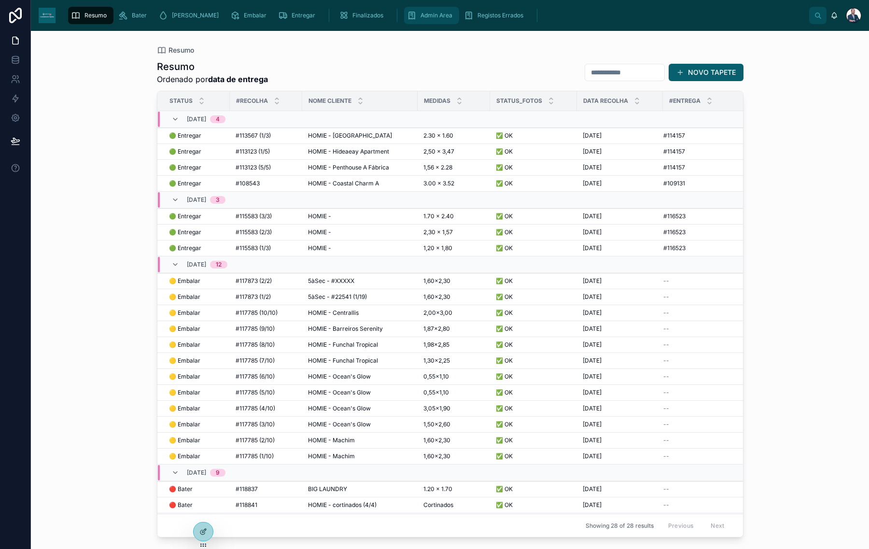
click at [421, 14] on span "Admin Area" at bounding box center [437, 16] width 32 height 8
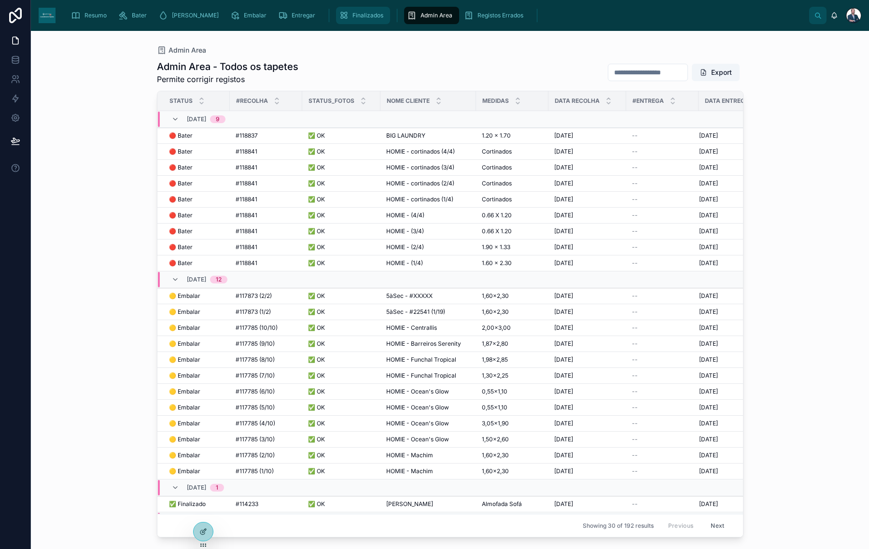
click at [353, 17] on span "Finalizados" at bounding box center [368, 16] width 31 height 8
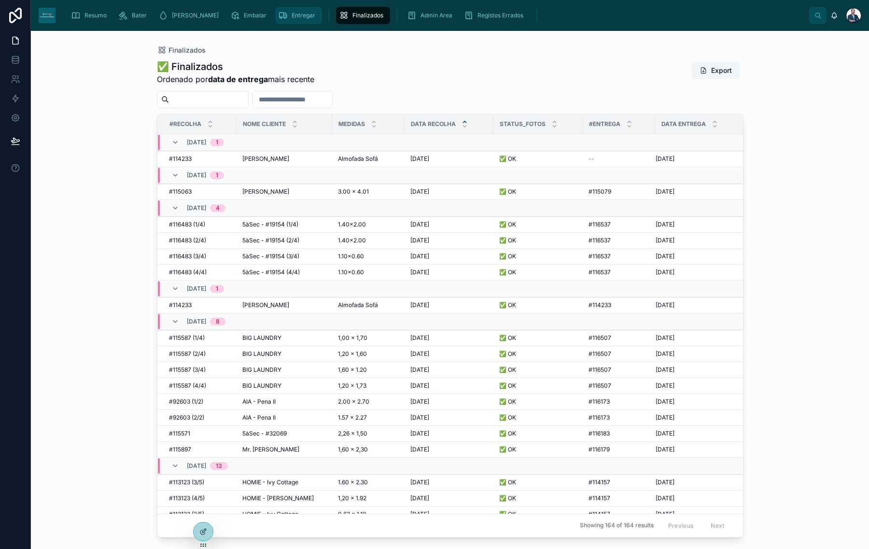
click at [292, 14] on span "Entregar" at bounding box center [304, 16] width 24 height 8
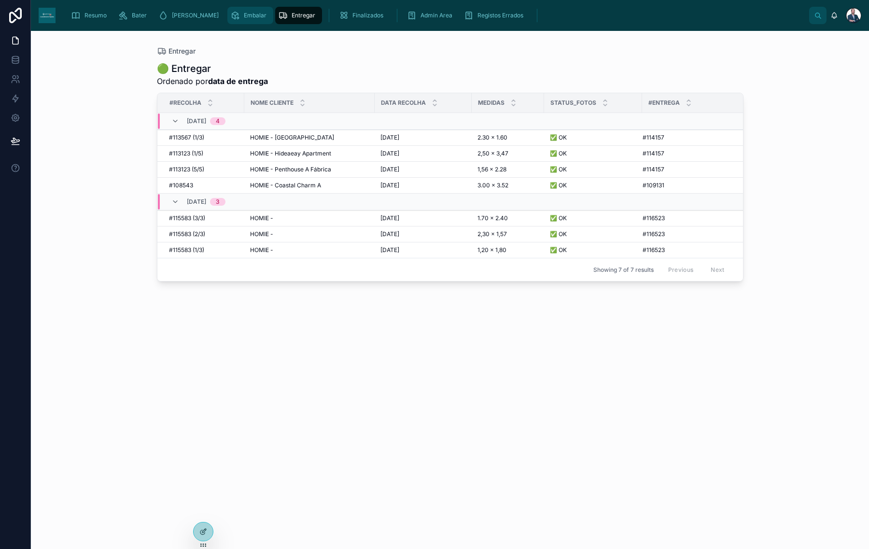
click at [231, 8] on div "Embalar" at bounding box center [250, 15] width 40 height 15
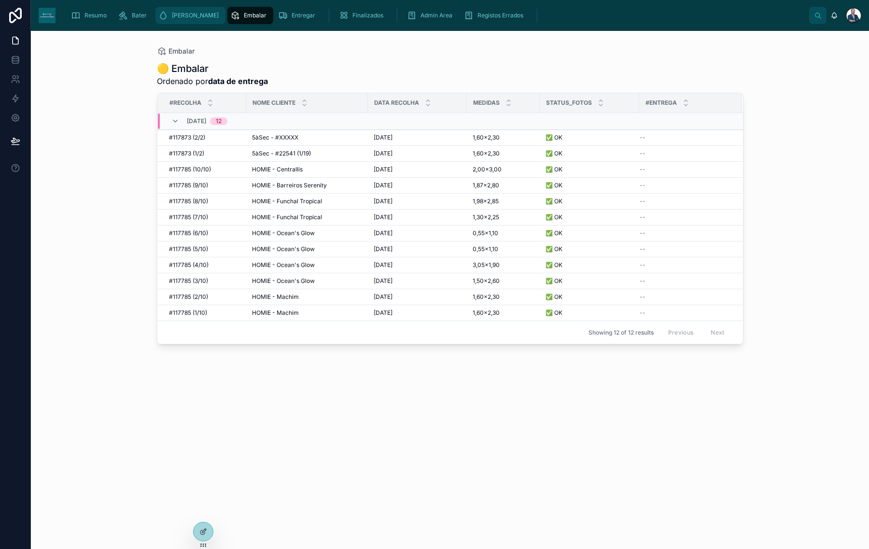
click at [180, 15] on span "[PERSON_NAME]" at bounding box center [195, 16] width 47 height 8
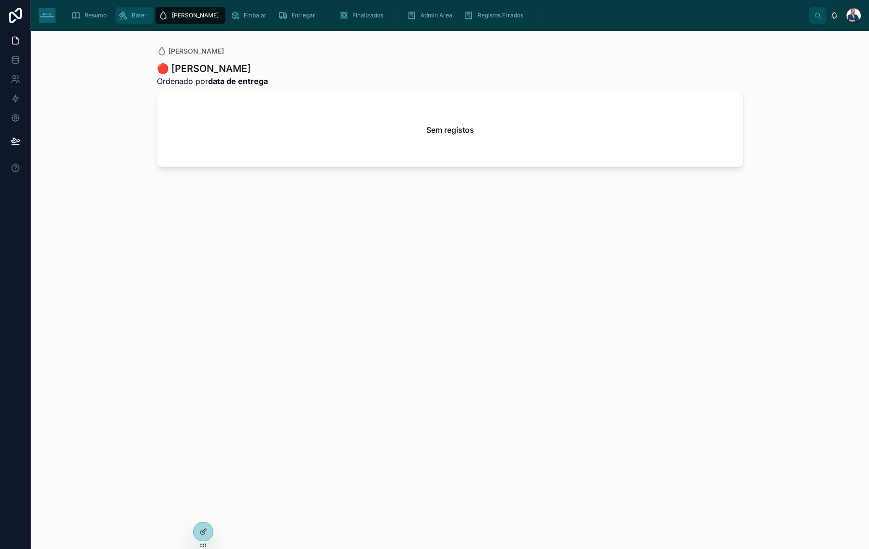
click at [148, 17] on div "Bater" at bounding box center [134, 15] width 32 height 15
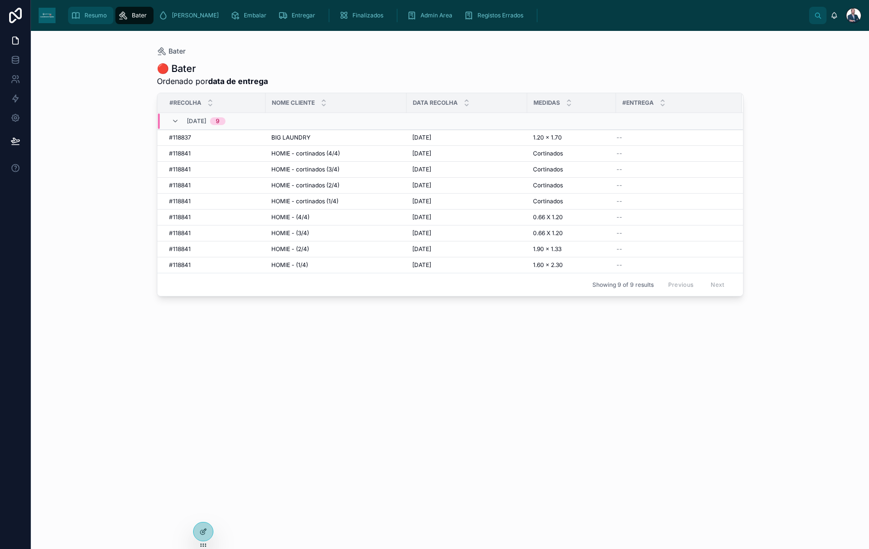
click at [106, 20] on div "Resumo" at bounding box center [91, 15] width 40 height 15
